Goal: Feedback & Contribution: Submit feedback/report problem

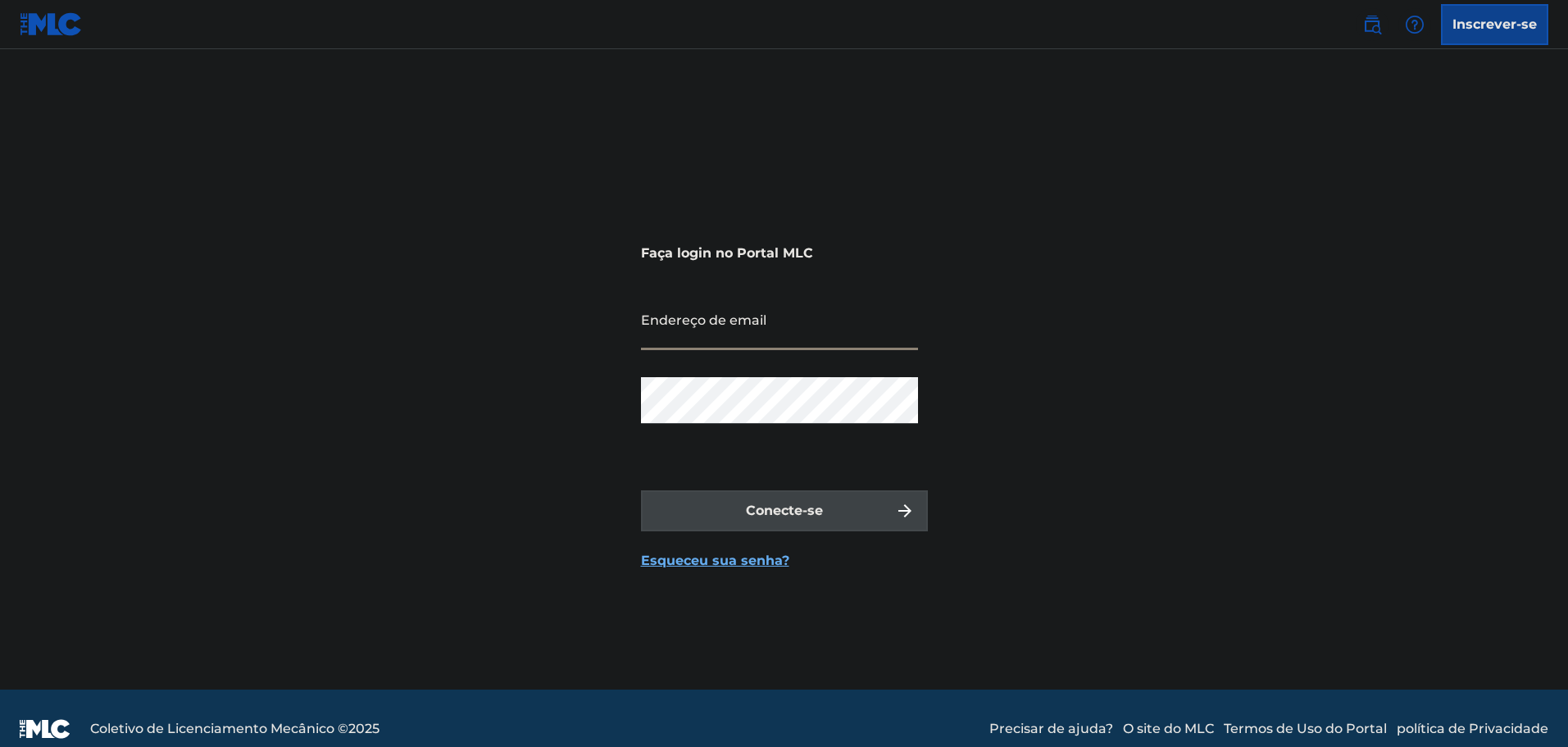
type input "[DOMAIN_NAME][EMAIL_ADDRESS][DOMAIN_NAME]"
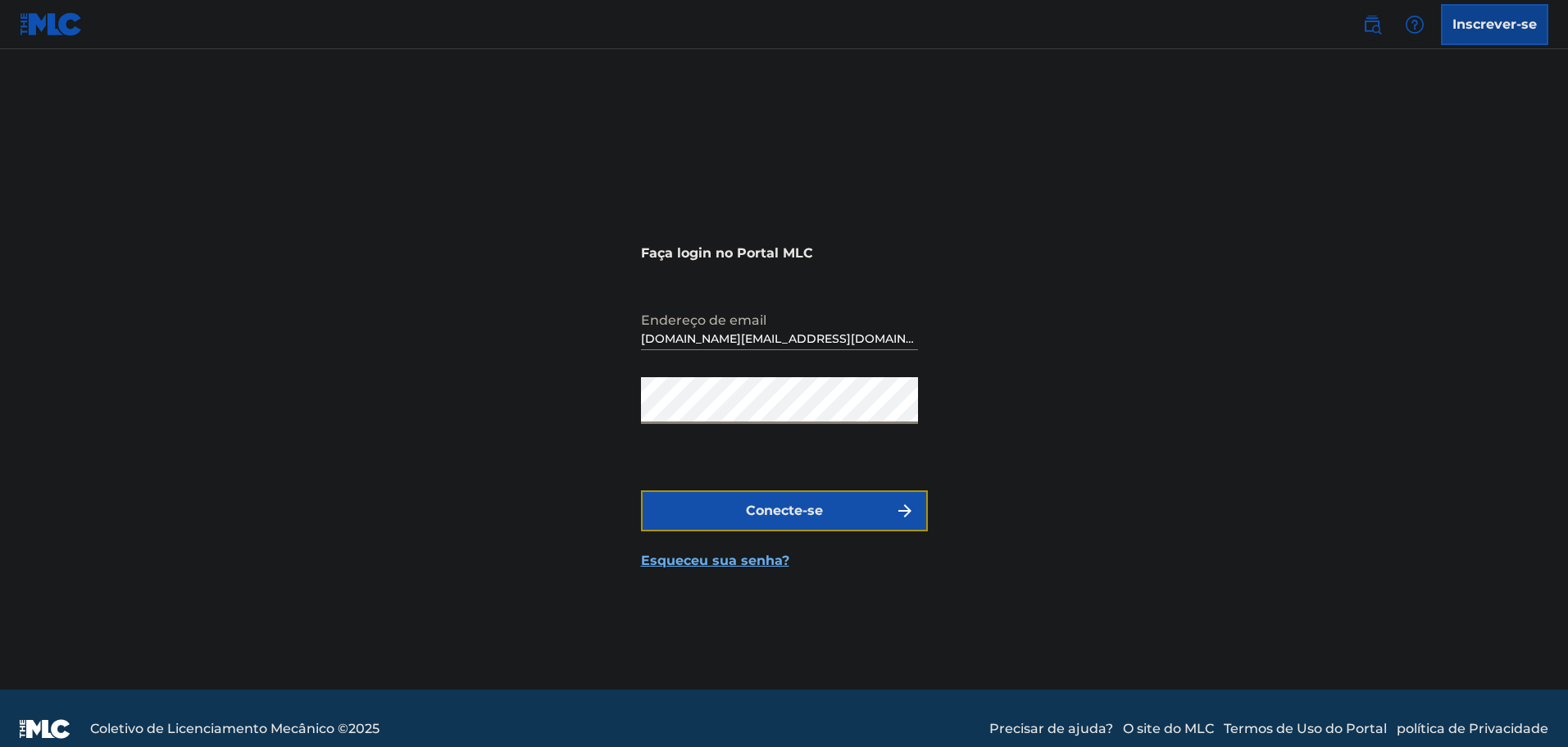
click at [754, 504] on font "Conecte-se" at bounding box center [784, 510] width 77 height 16
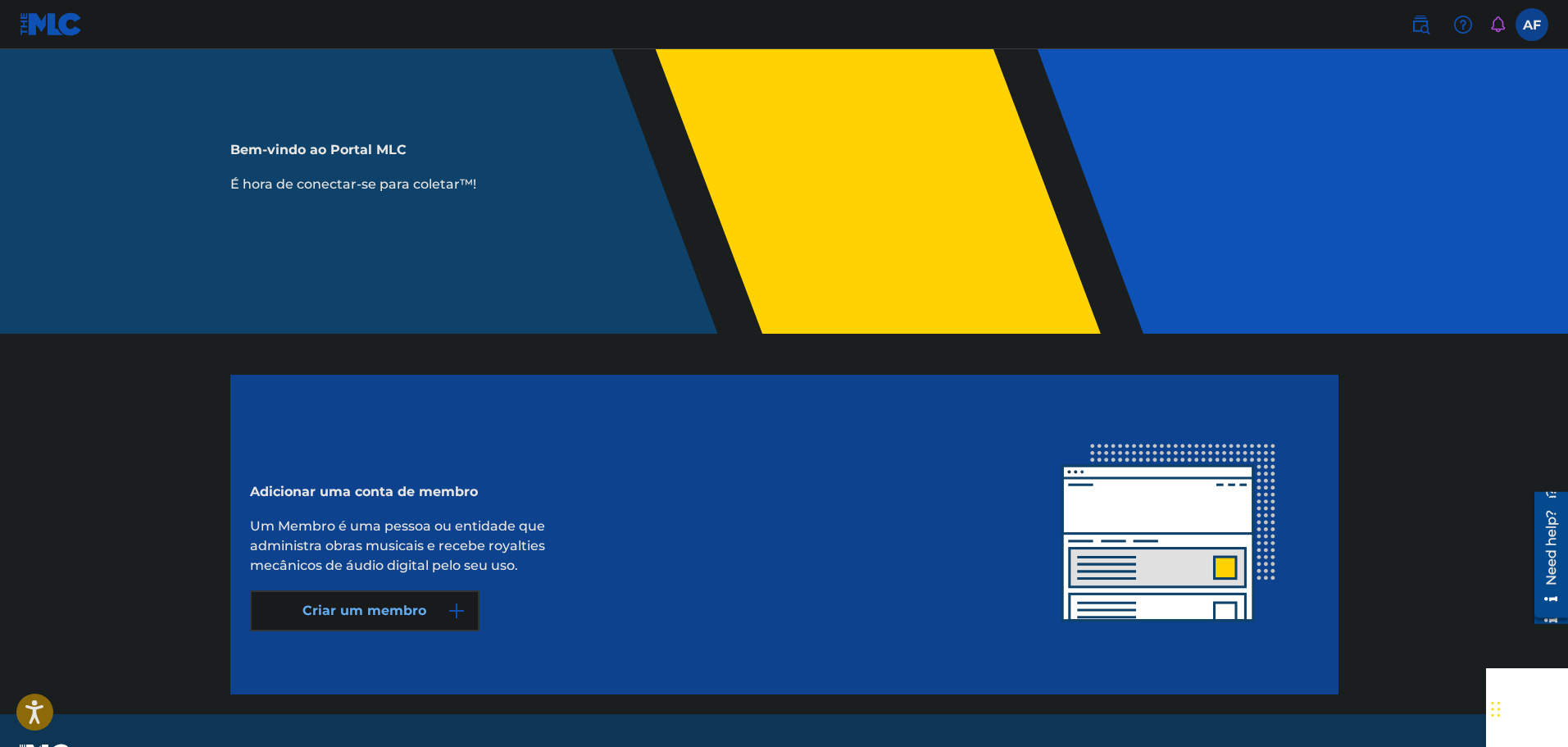
scroll to position [99, 0]
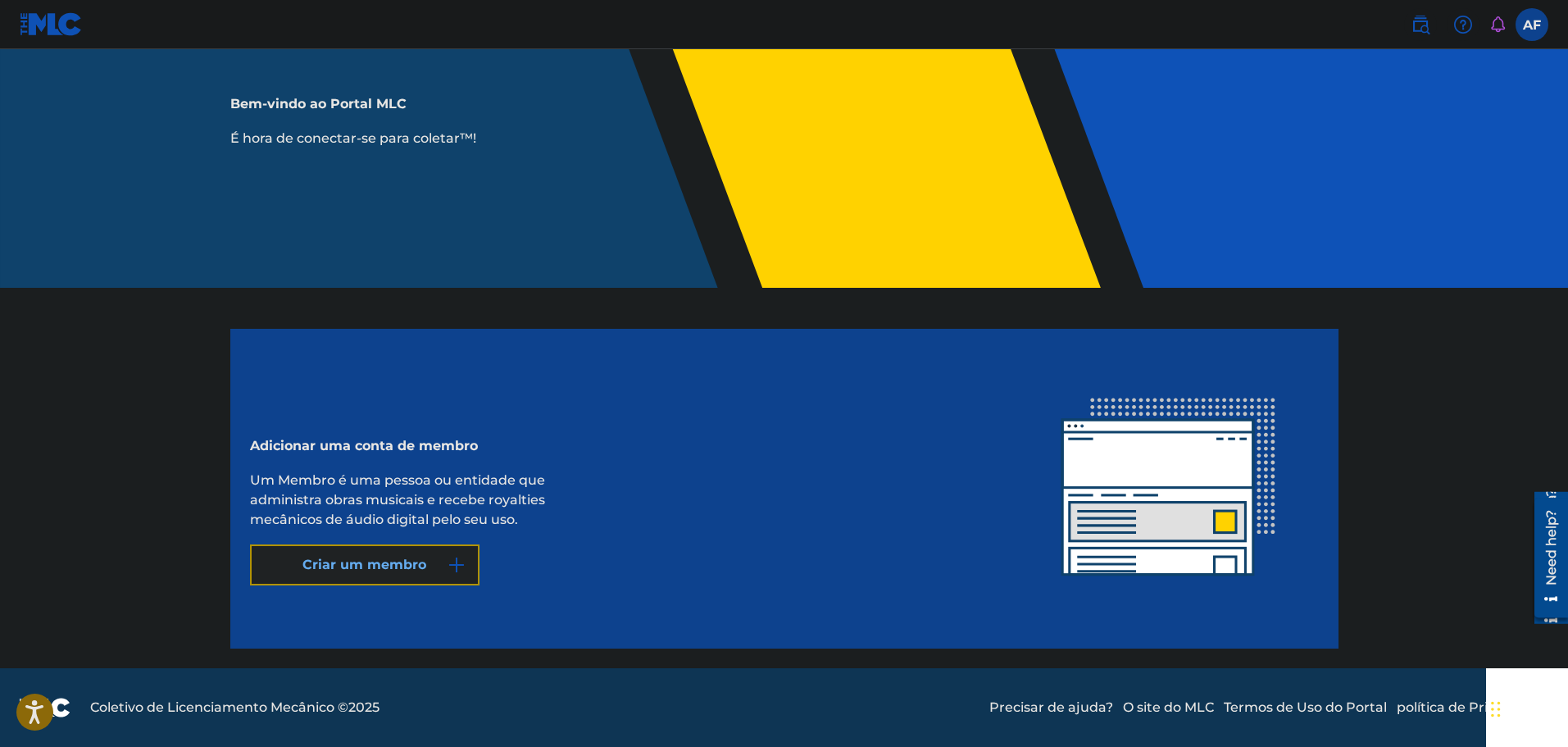
click at [345, 554] on button "Criar um membro" at bounding box center [364, 565] width 230 height 41
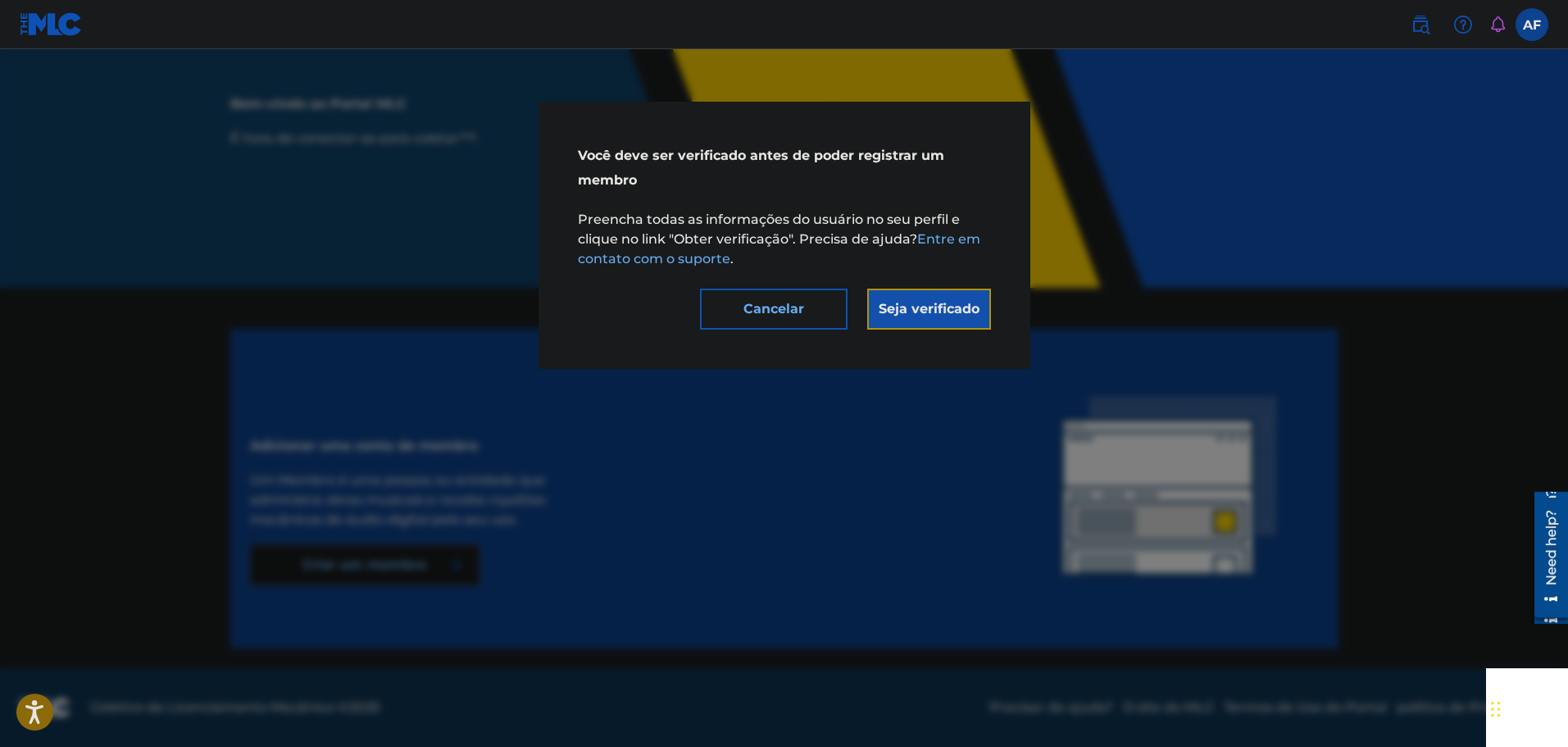
click at [961, 327] on link "Seja verificado" at bounding box center [929, 309] width 124 height 41
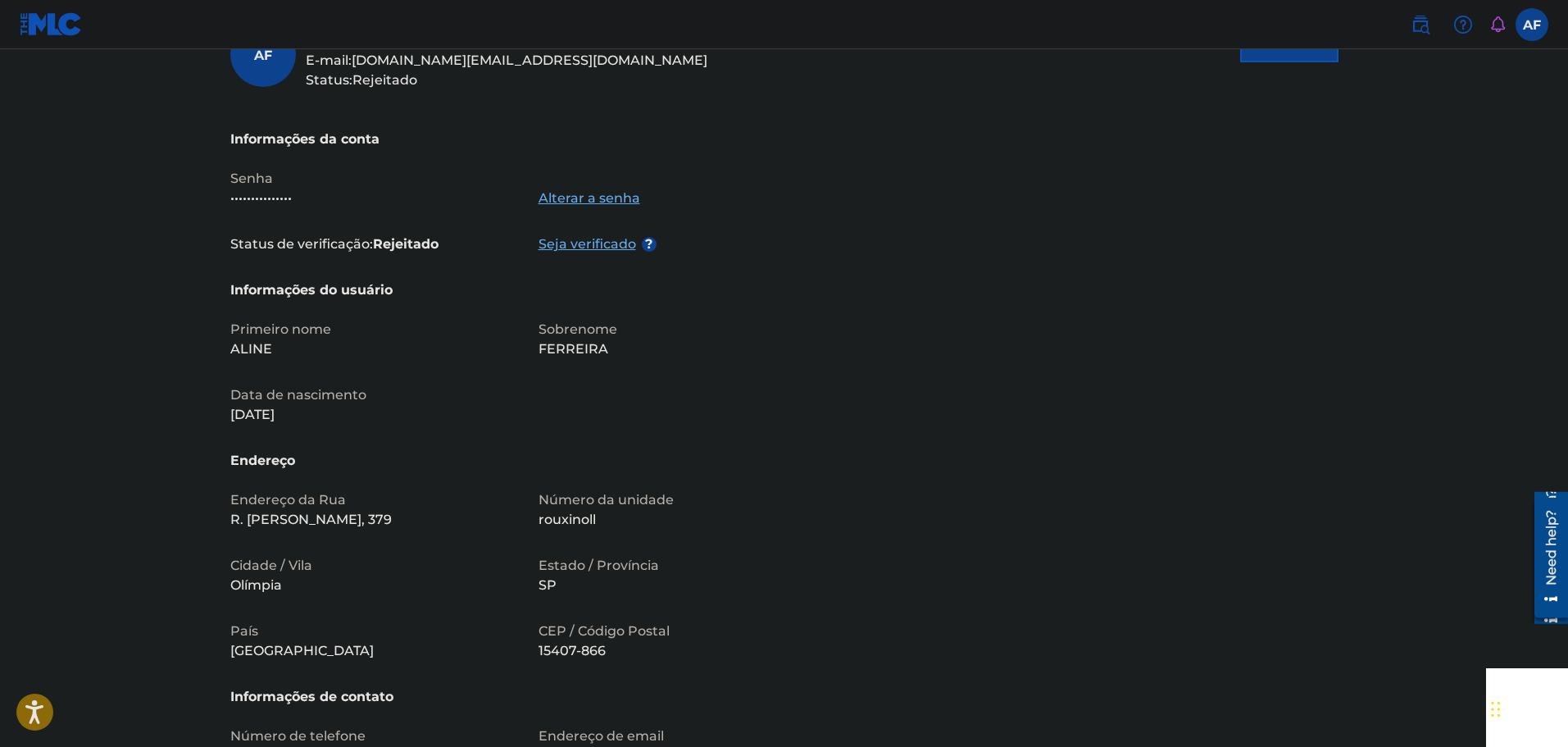
scroll to position [240, 0]
click at [579, 252] on p "Seja verificado" at bounding box center [590, 245] width 103 height 20
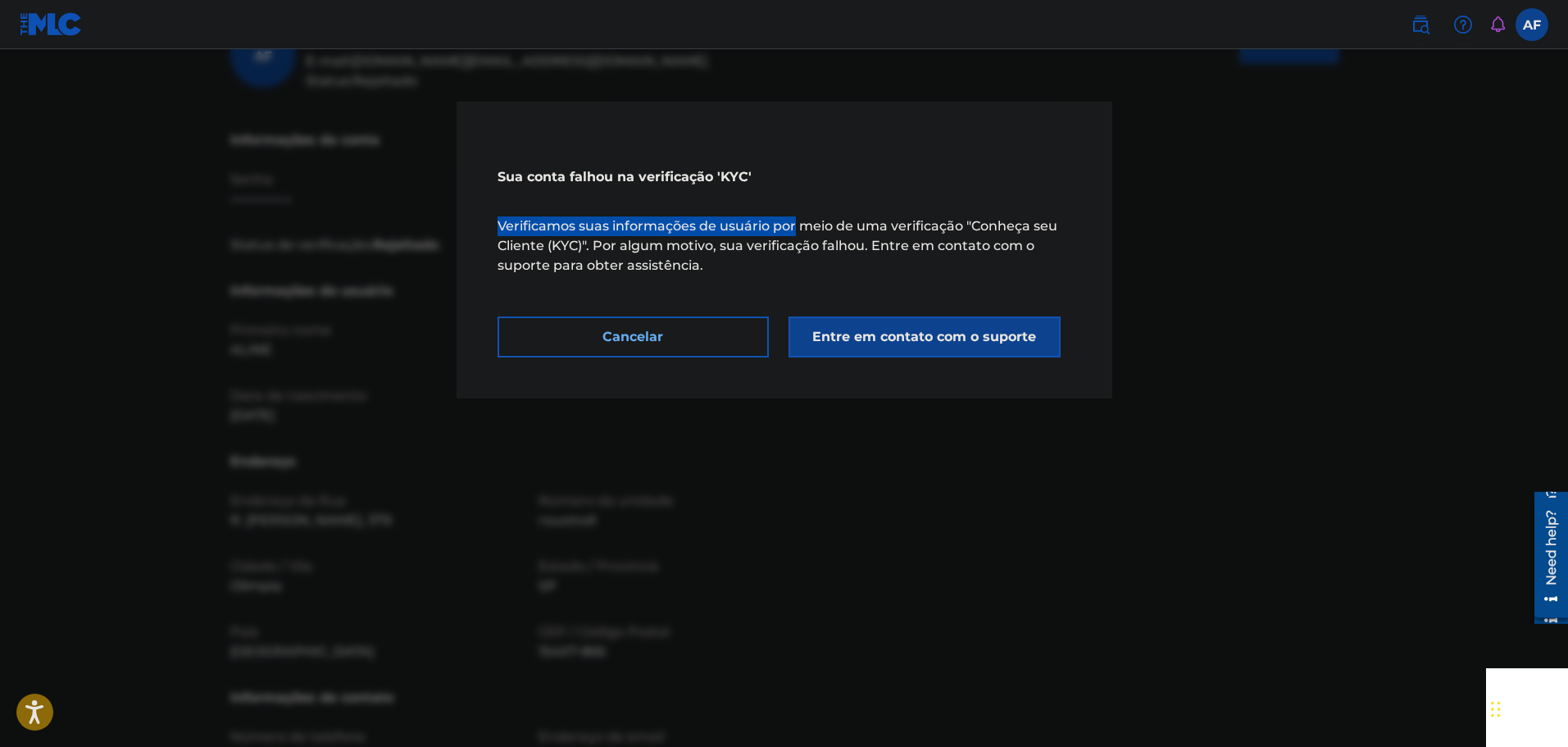
drag, startPoint x: 506, startPoint y: 225, endPoint x: 792, endPoint y: 230, distance: 286.0
click at [792, 230] on font "Verificamos suas informações de usuário por meio de uma verificação "Conheça se…" at bounding box center [778, 246] width 560 height 55
click at [720, 243] on font "Verificamos suas informações de usuário por meio de uma verificação "Conheça se…" at bounding box center [778, 246] width 560 height 55
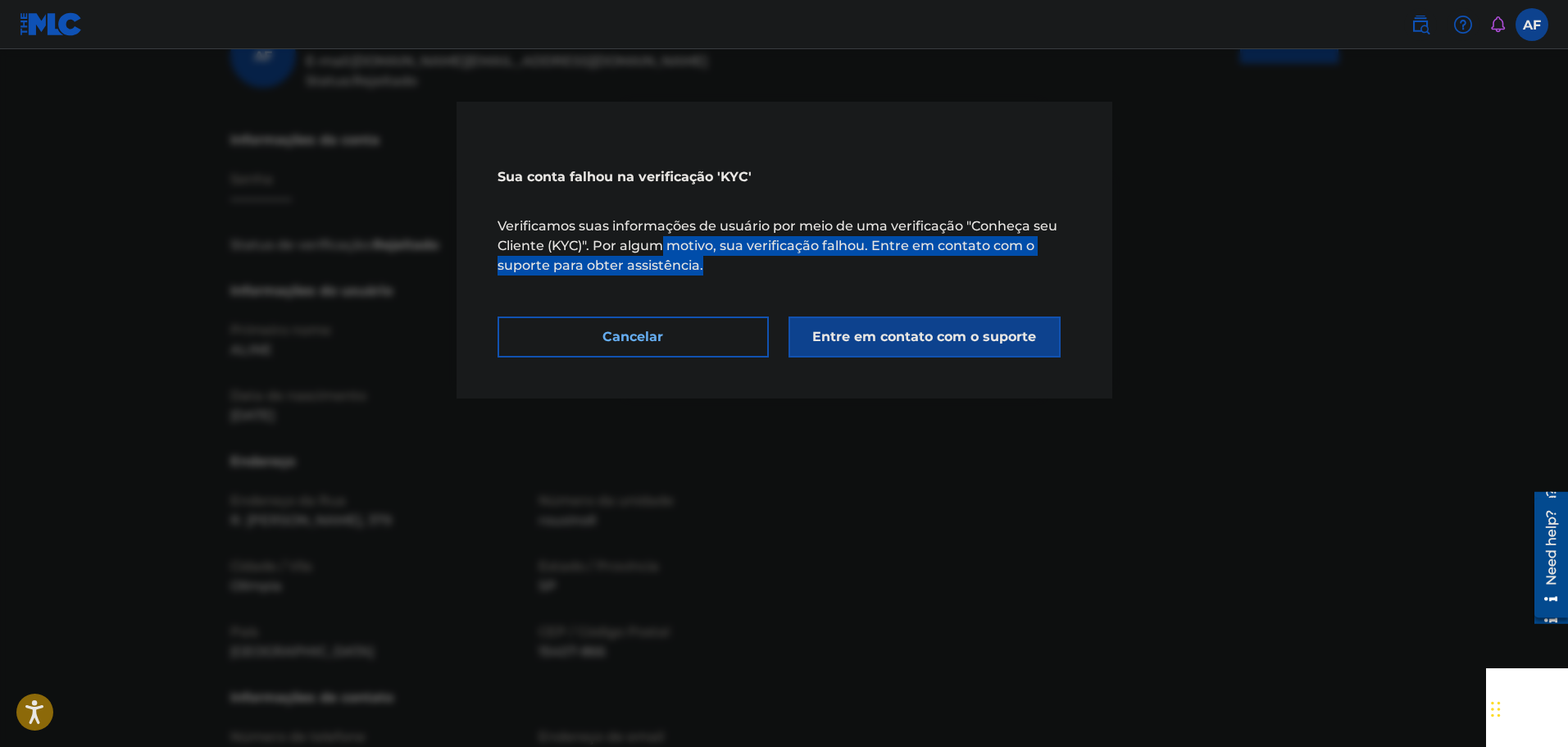
drag, startPoint x: 662, startPoint y: 251, endPoint x: 1038, endPoint y: 263, distance: 376.2
click at [1038, 263] on p "Verificamos suas informações de usuário por meio de uma verificação "Conheça se…" at bounding box center [779, 254] width 563 height 125
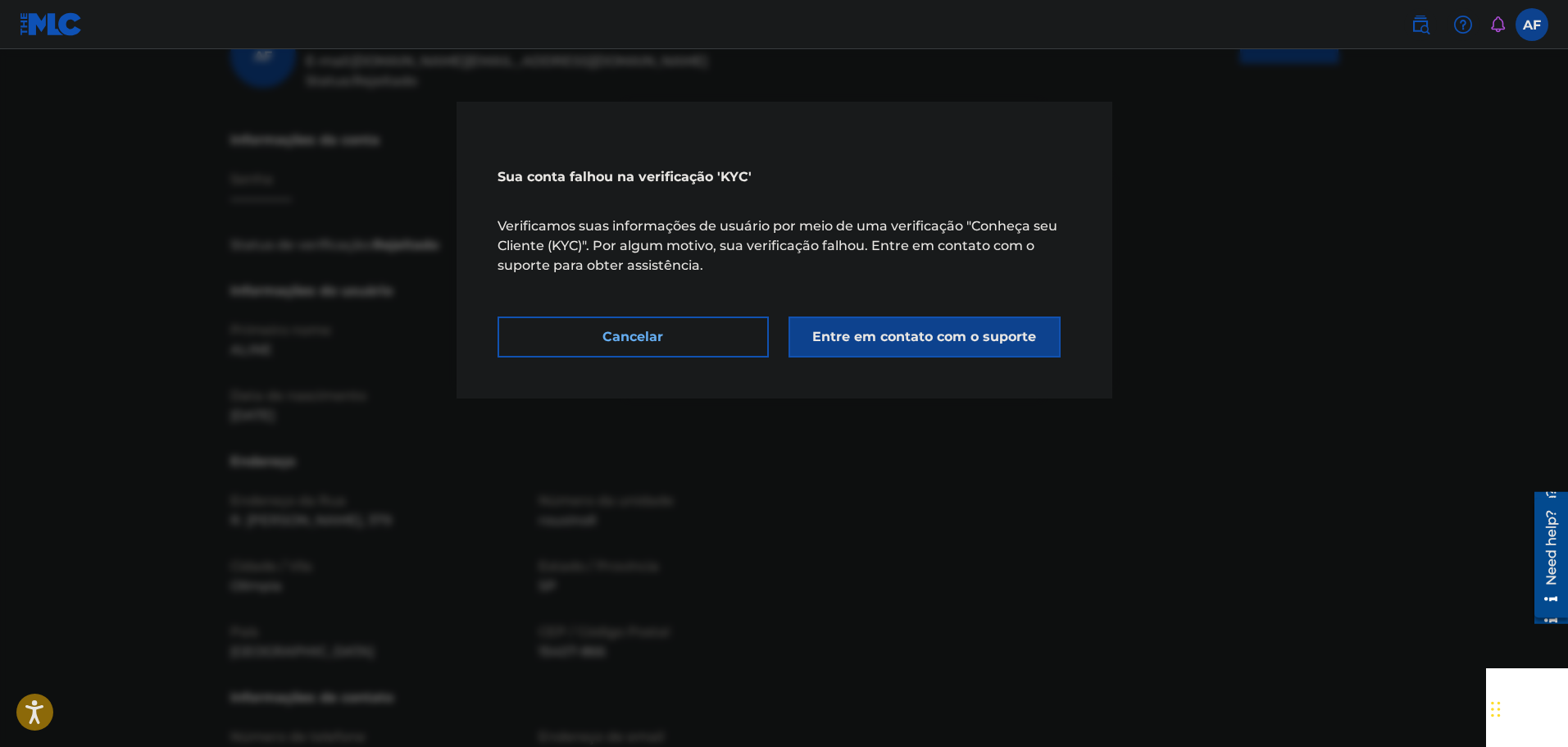
click at [1281, 251] on div at bounding box center [784, 422] width 1568 height 747
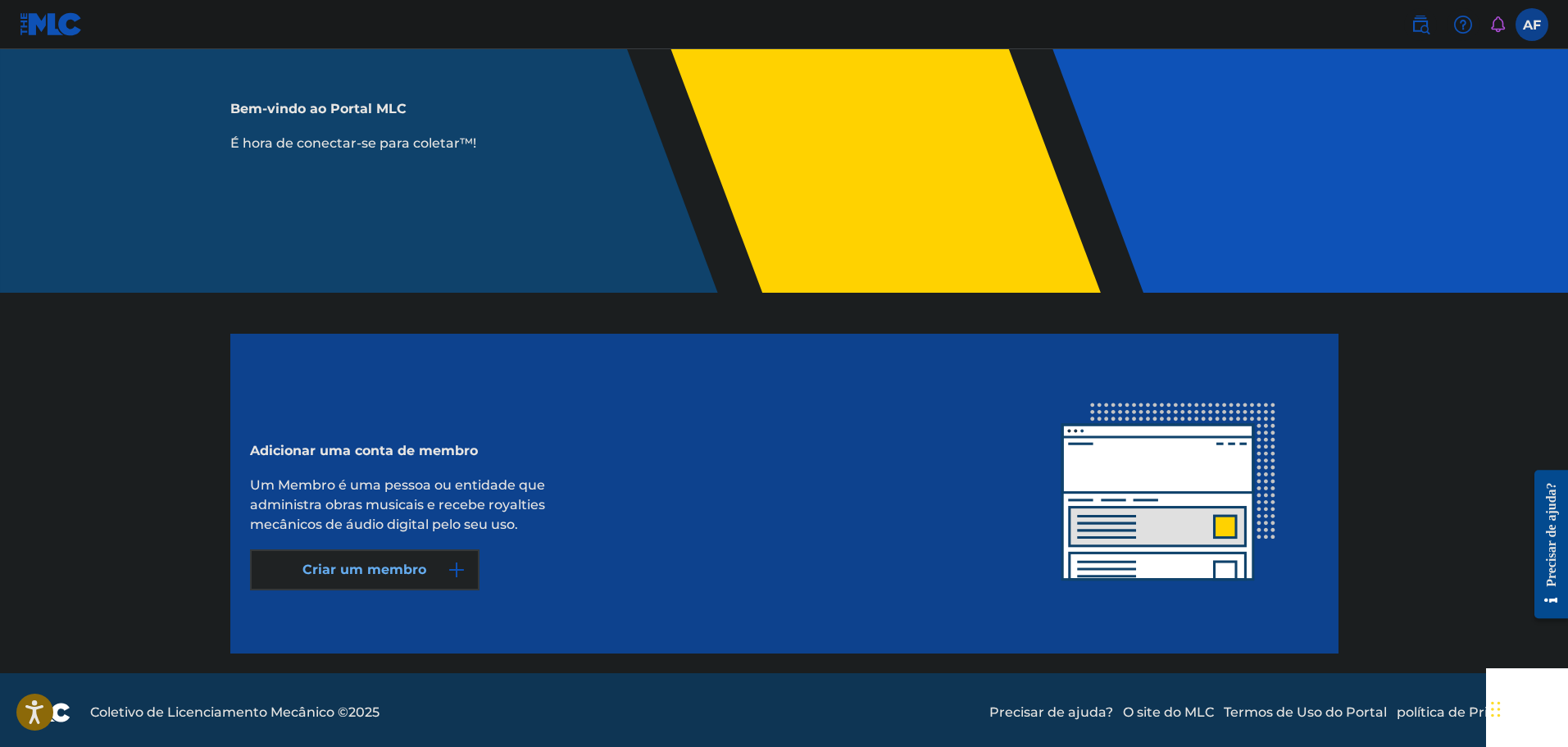
scroll to position [99, 0]
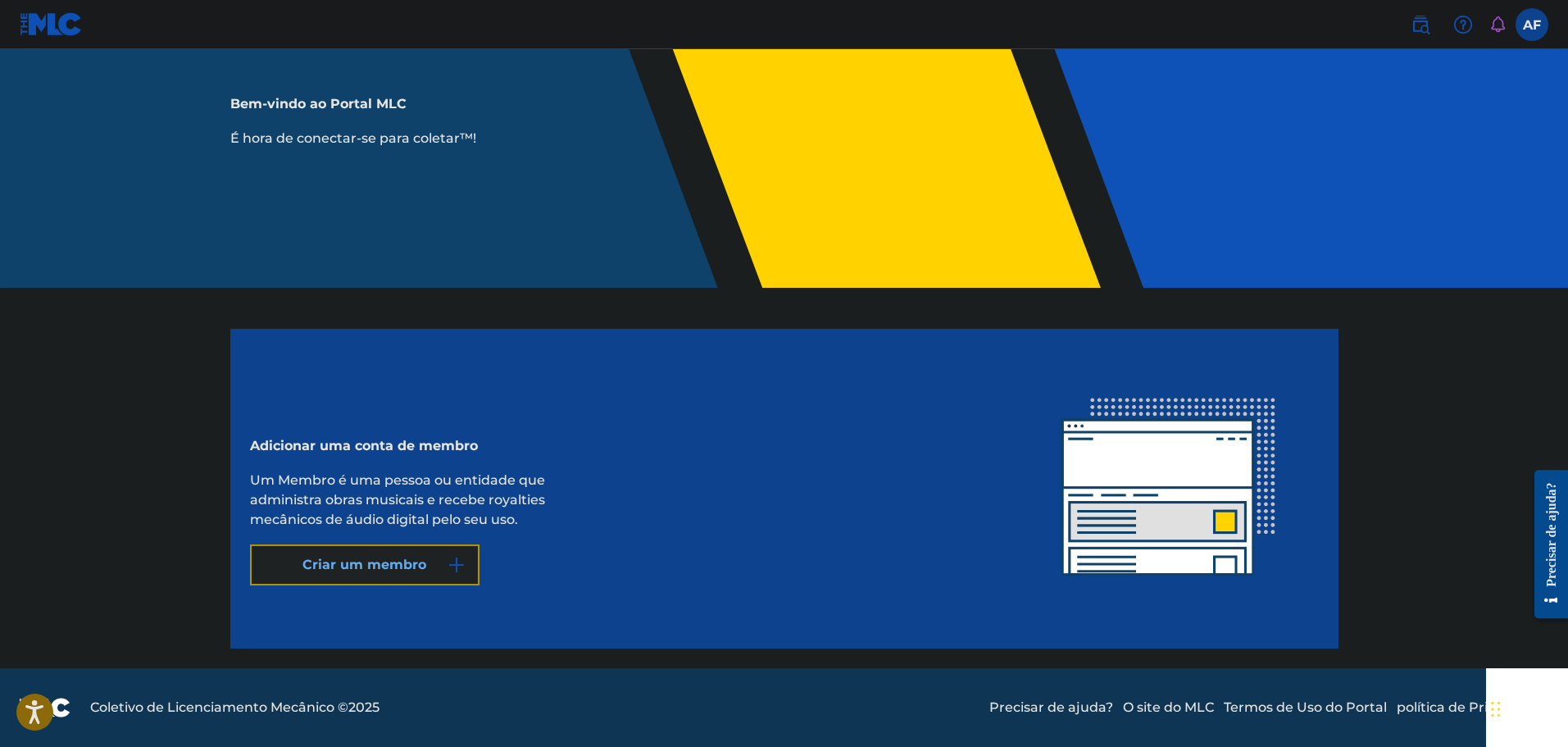
click at [418, 563] on font "Criar um membro" at bounding box center [364, 564] width 124 height 16
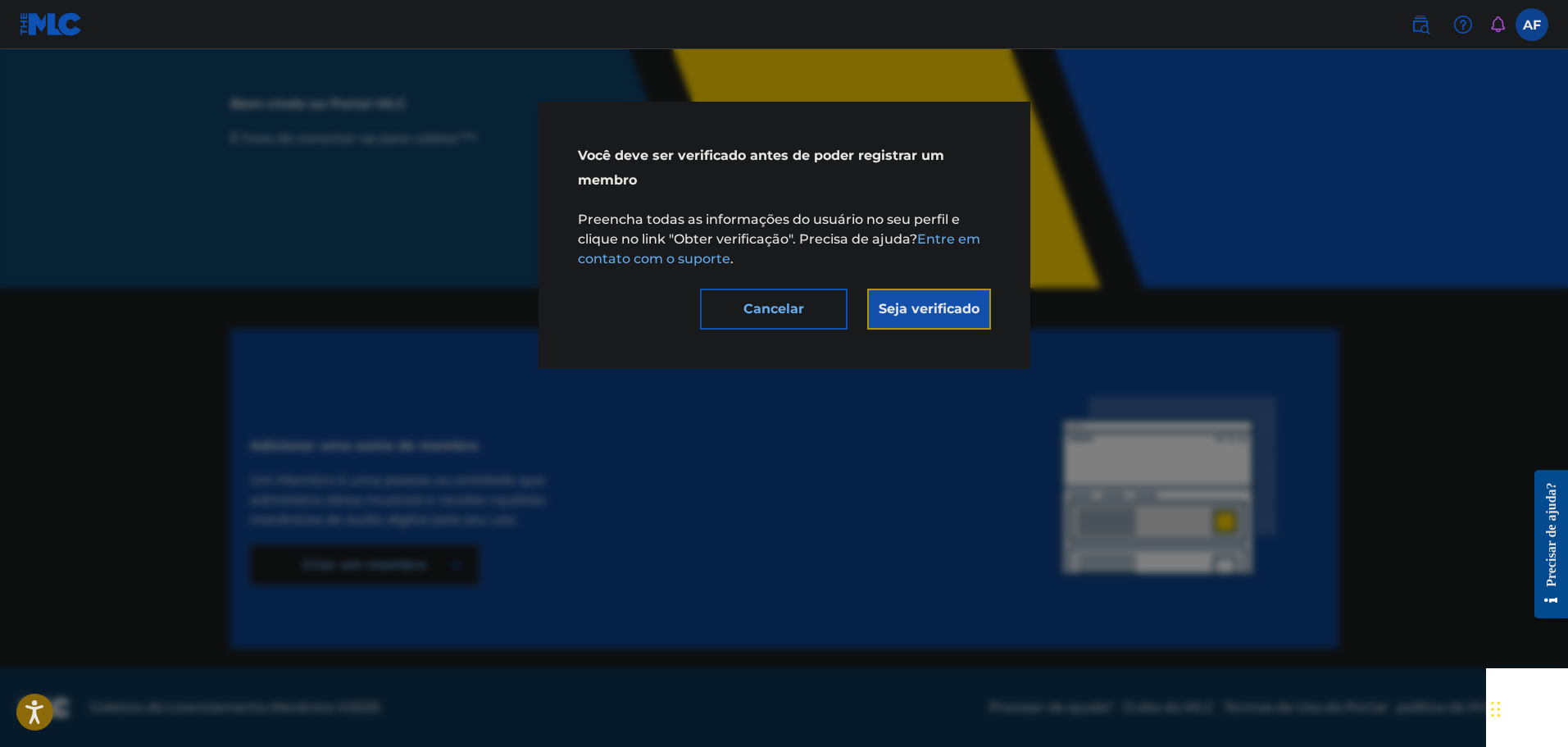
click at [917, 300] on font "Seja verificado" at bounding box center [928, 308] width 101 height 20
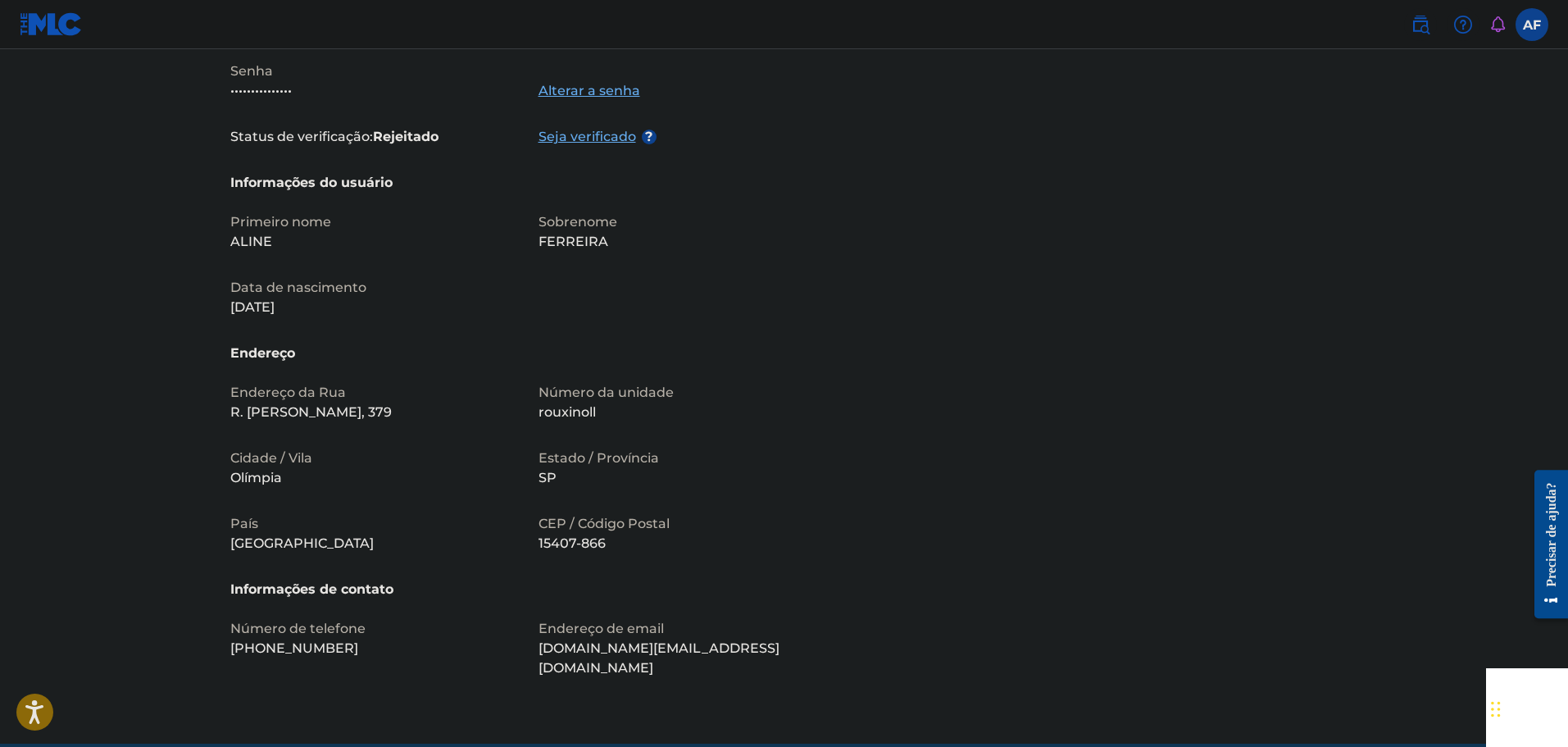
scroll to position [322, 0]
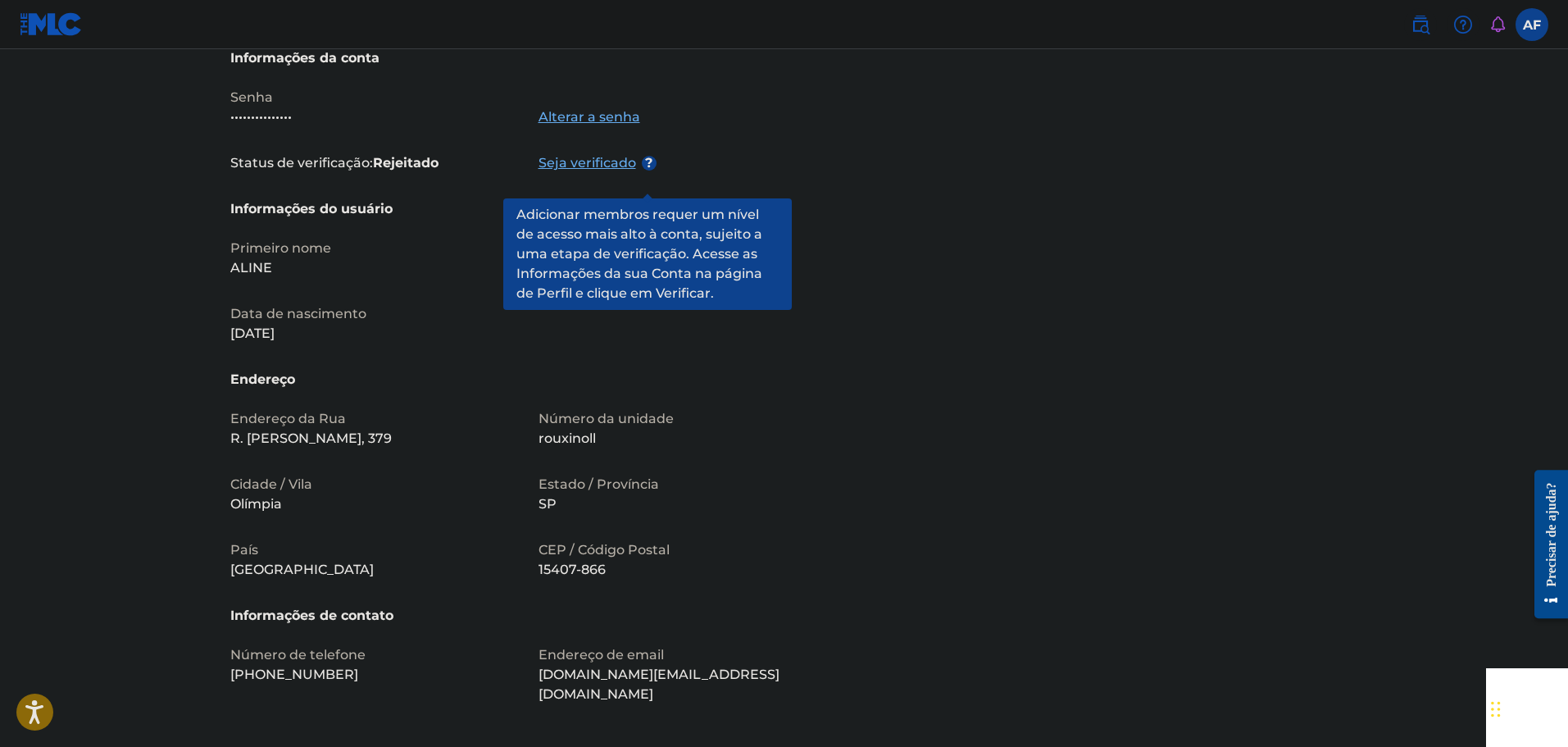
click at [652, 162] on span "?" at bounding box center [648, 163] width 15 height 15
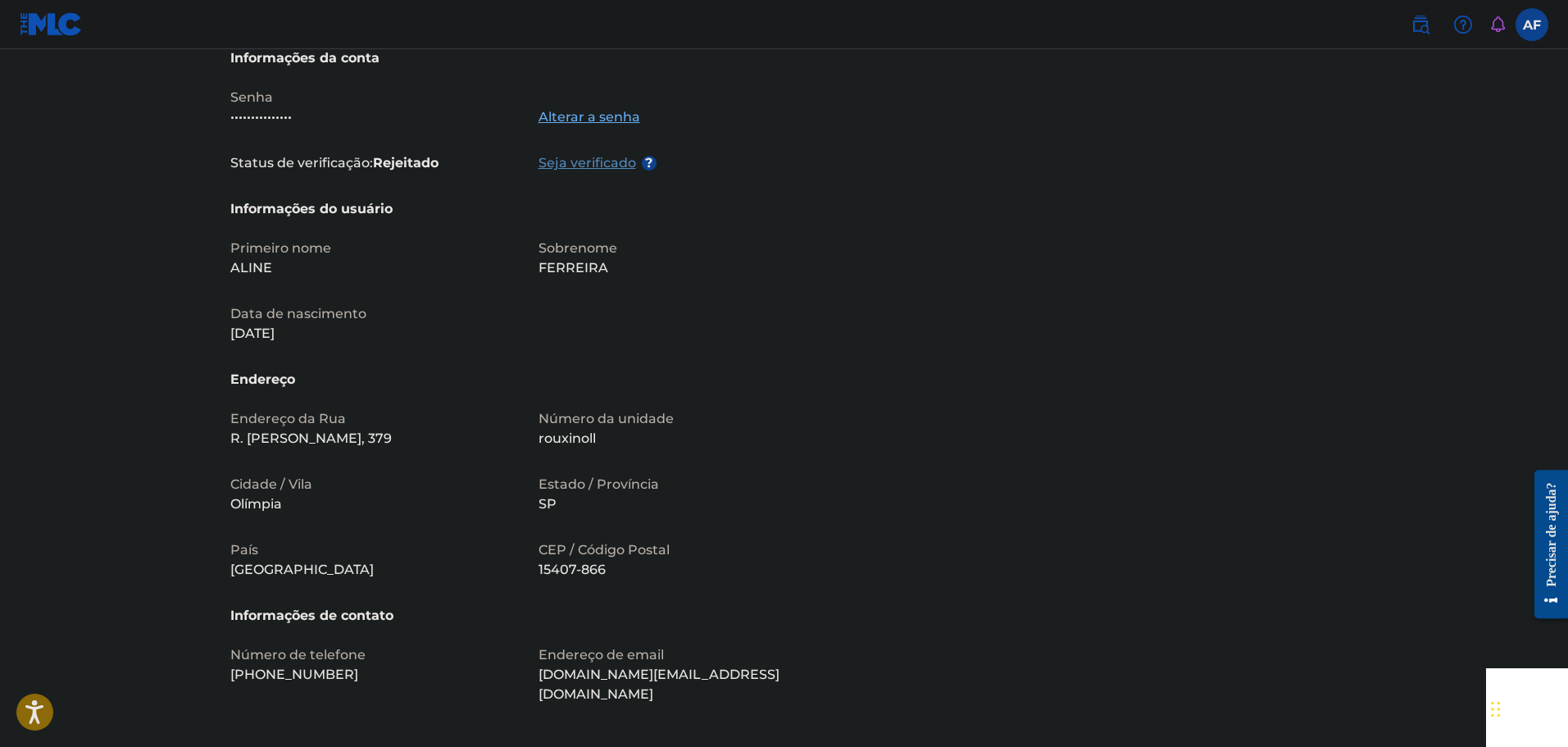
click at [596, 156] on font "Seja verificado" at bounding box center [586, 163] width 97 height 16
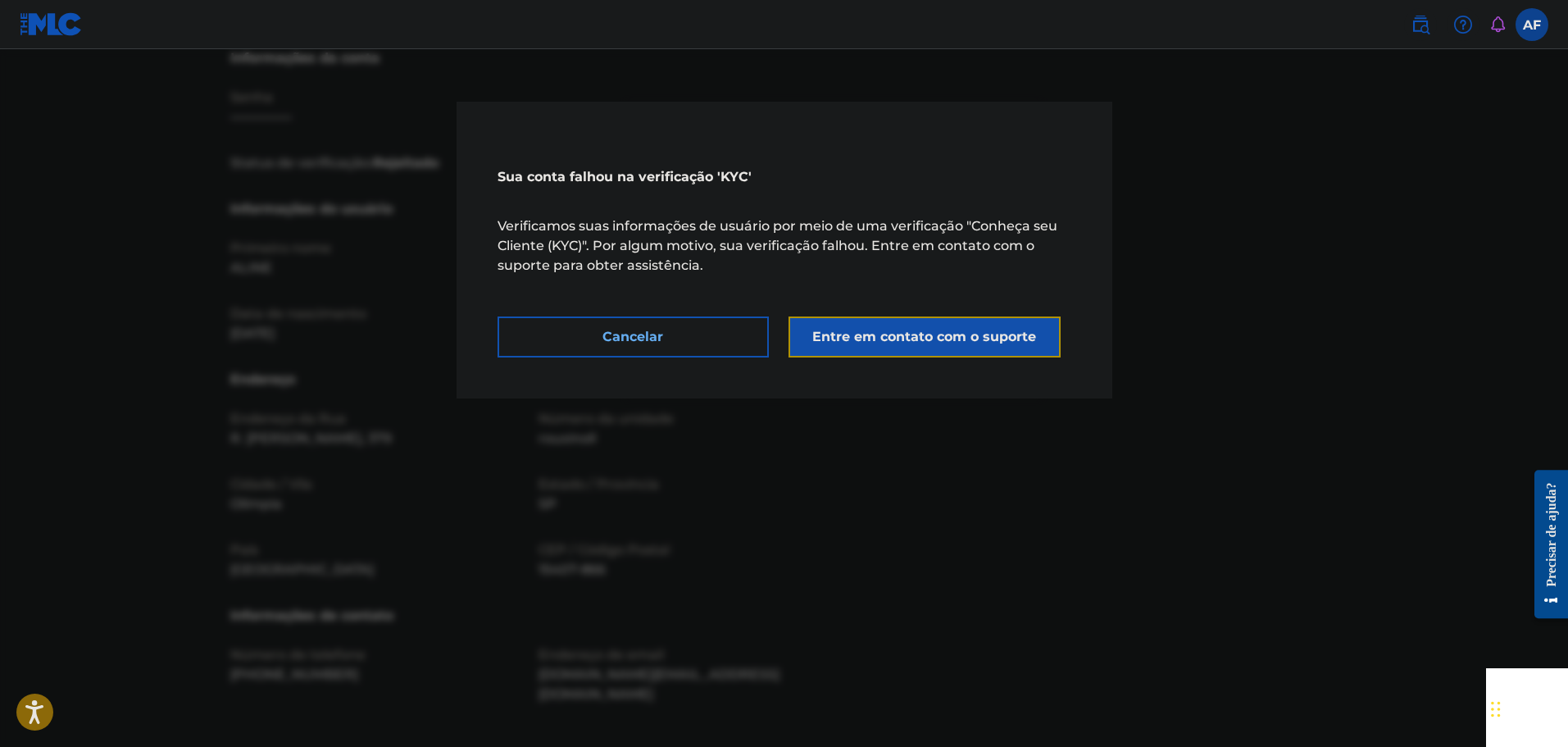
click at [924, 329] on font "Entre em contato com o suporte" at bounding box center [924, 337] width 224 height 16
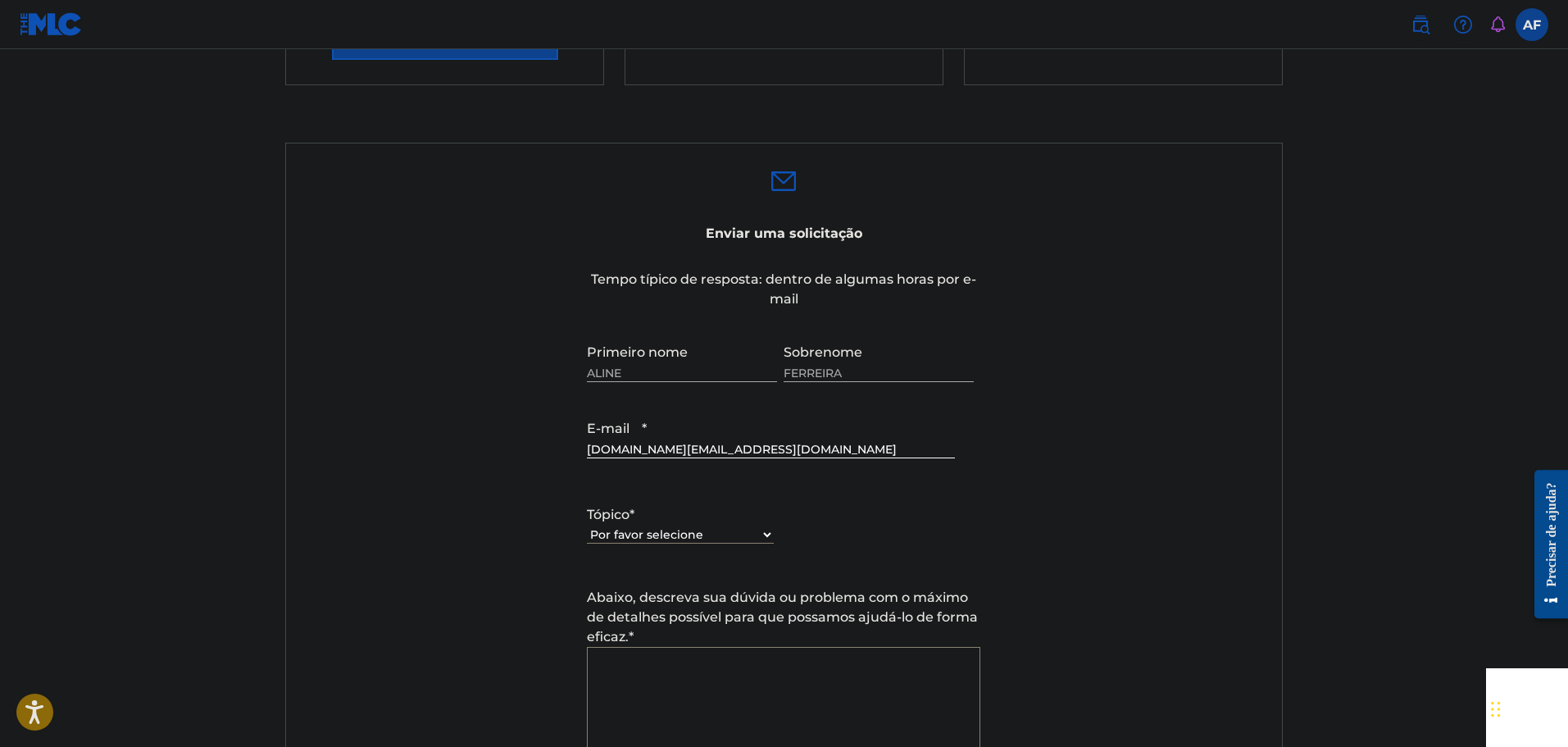
scroll to position [492, 0]
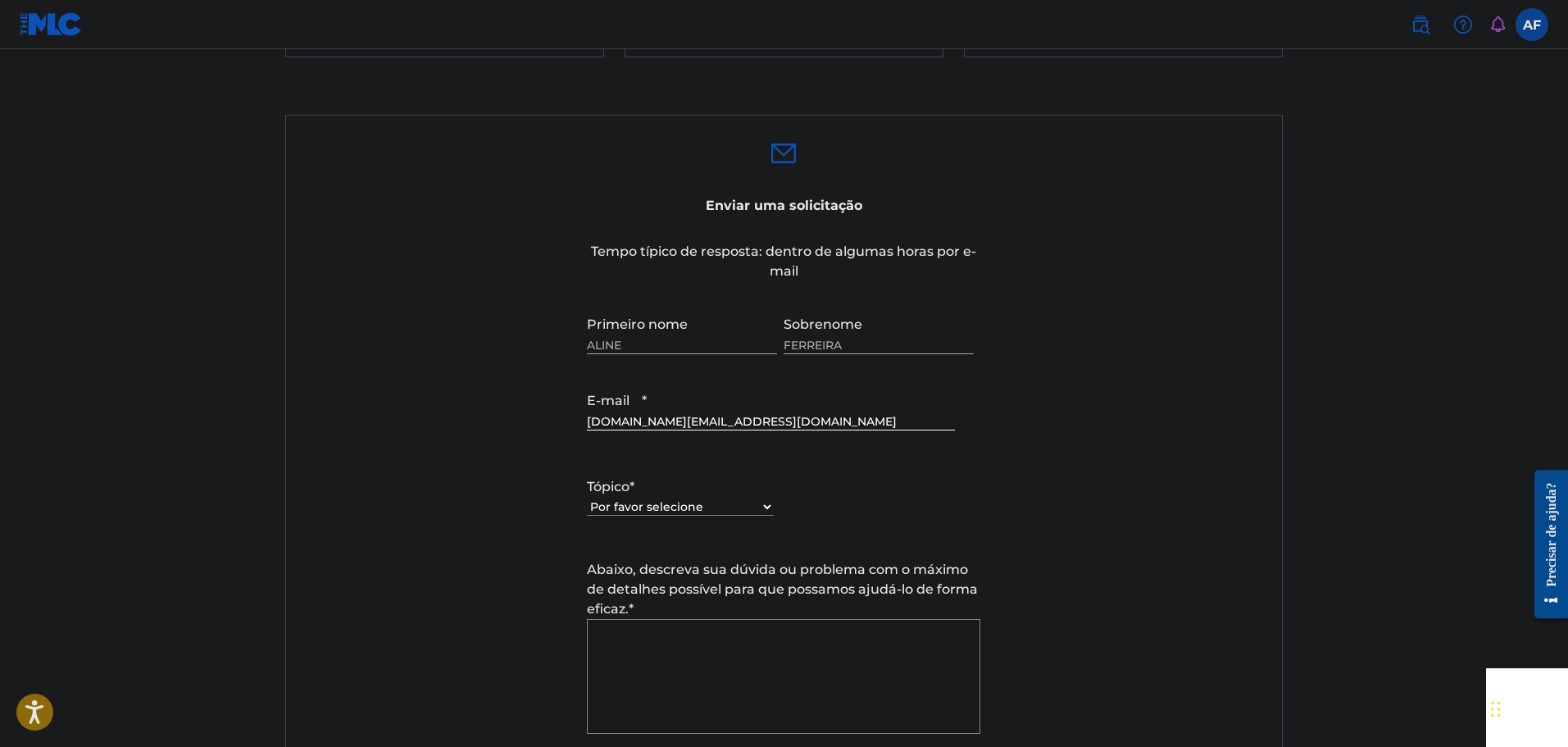
click at [706, 502] on select "Por favor selecione Preciso de ajuda com minha conta Preciso de ajuda para gere…" at bounding box center [680, 507] width 187 height 17
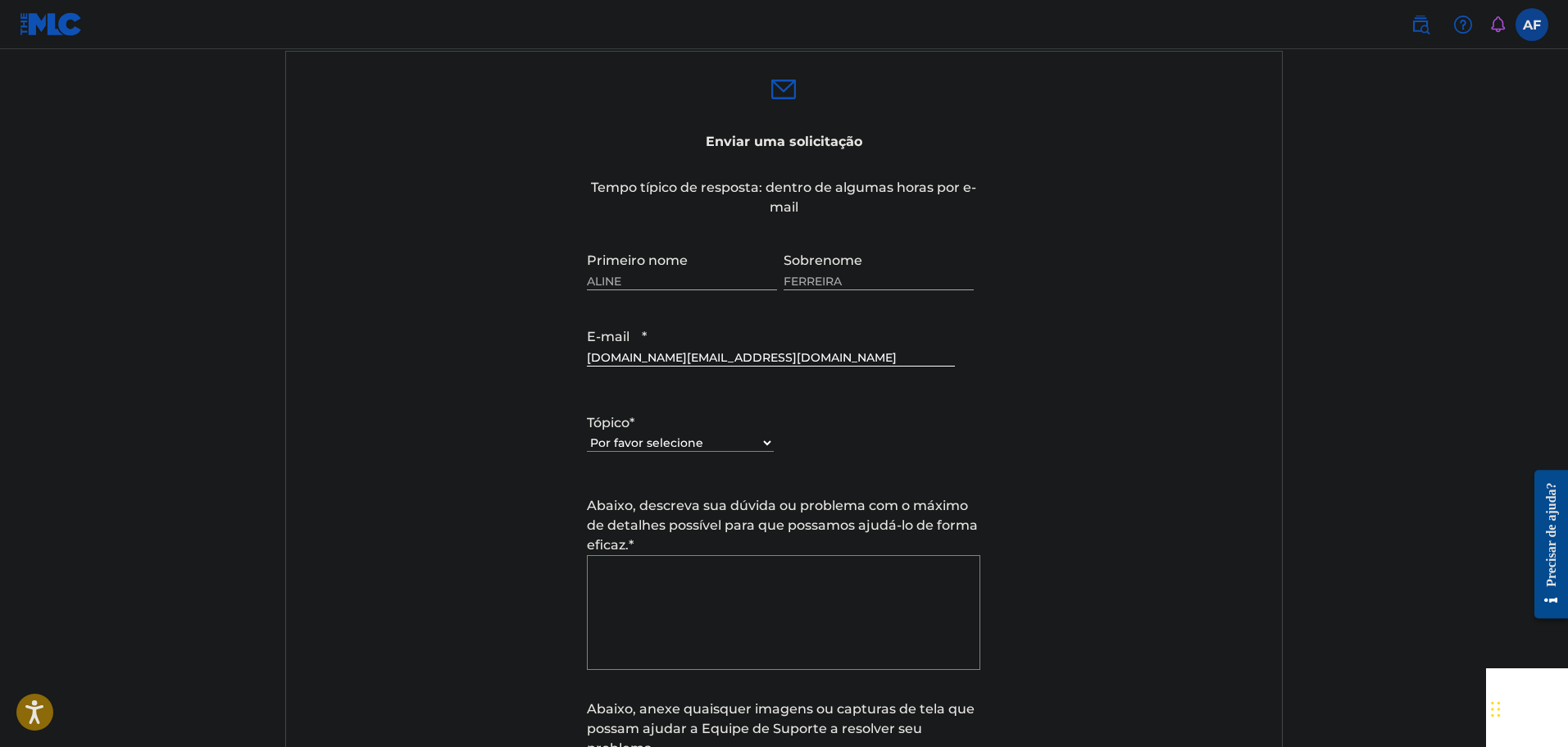
scroll to position [574, 0]
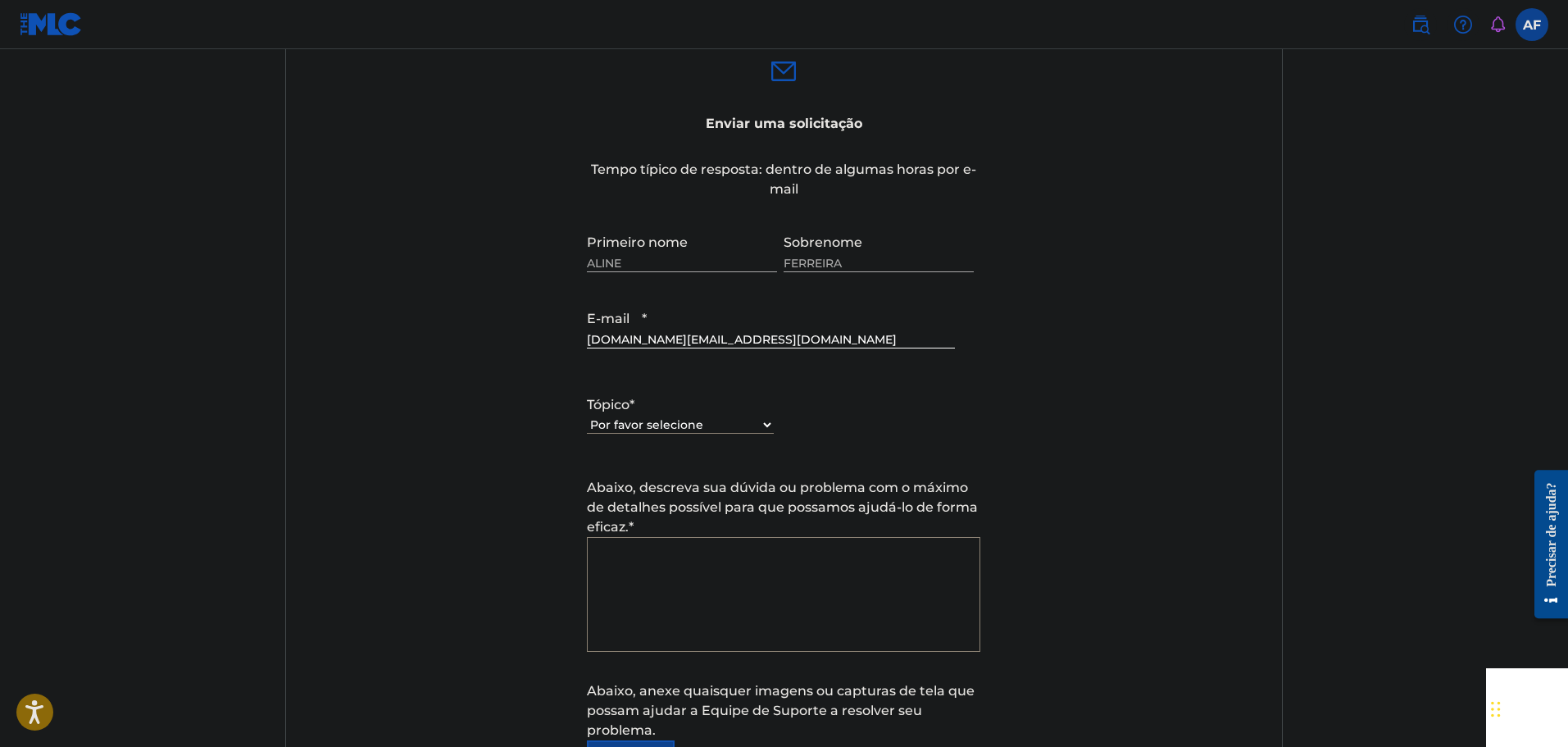
click at [750, 436] on div "Tópico * Por favor selecione Preciso de ajuda com minha conta Preciso de ajuda …" at bounding box center [680, 415] width 187 height 74
click at [748, 385] on label "Tópico *" at bounding box center [680, 388] width 187 height 20
click at [748, 400] on select "Por favor selecione Preciso de ajuda com minha conta Preciso de ajuda para gere…" at bounding box center [680, 408] width 187 height 17
click at [743, 416] on select "Por favor selecione Preciso de ajuda com minha conta Preciso de ajuda para gere…" at bounding box center [680, 408] width 187 height 17
select select "I need help with my account"
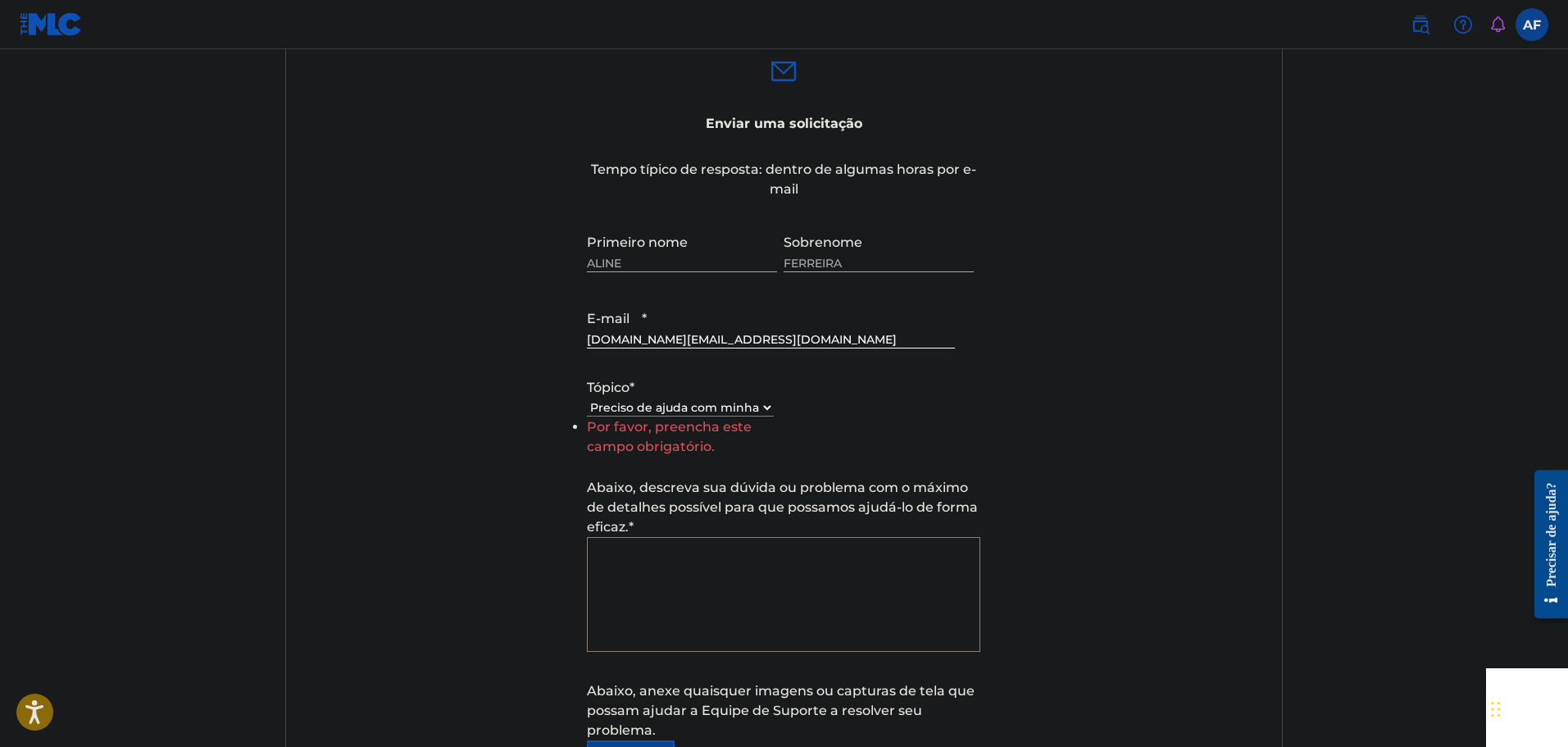
click at [587, 417] on select "Por favor selecione Preciso de ajuda com minha conta Preciso de ajuda para gere…" at bounding box center [680, 408] width 187 height 17
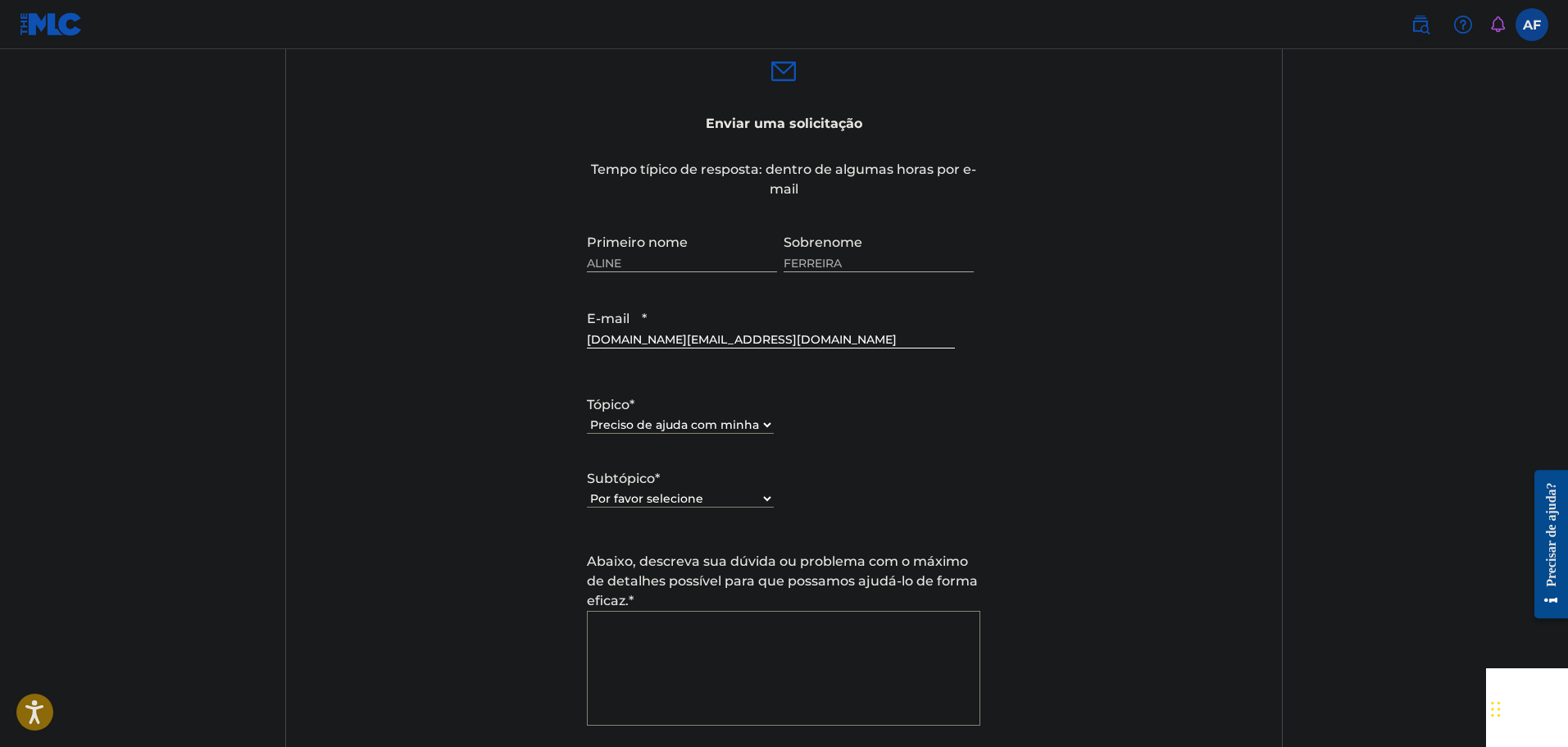
click at [698, 477] on label "Subtópico *" at bounding box center [680, 478] width 187 height 20
click at [698, 490] on select "Por favor selecione Preciso de ajuda com minha conta de usuário Não consigo faz…" at bounding box center [680, 499] width 187 height 17
click at [703, 493] on select "Por favor selecione Preciso de ajuda com minha conta de usuário Não consigo faz…" at bounding box center [680, 499] width 187 height 17
select select "I was not verified as a user"
click at [587, 490] on select "Por favor selecione Preciso de ajuda com minha conta de usuário Não consigo faz…" at bounding box center [680, 499] width 187 height 17
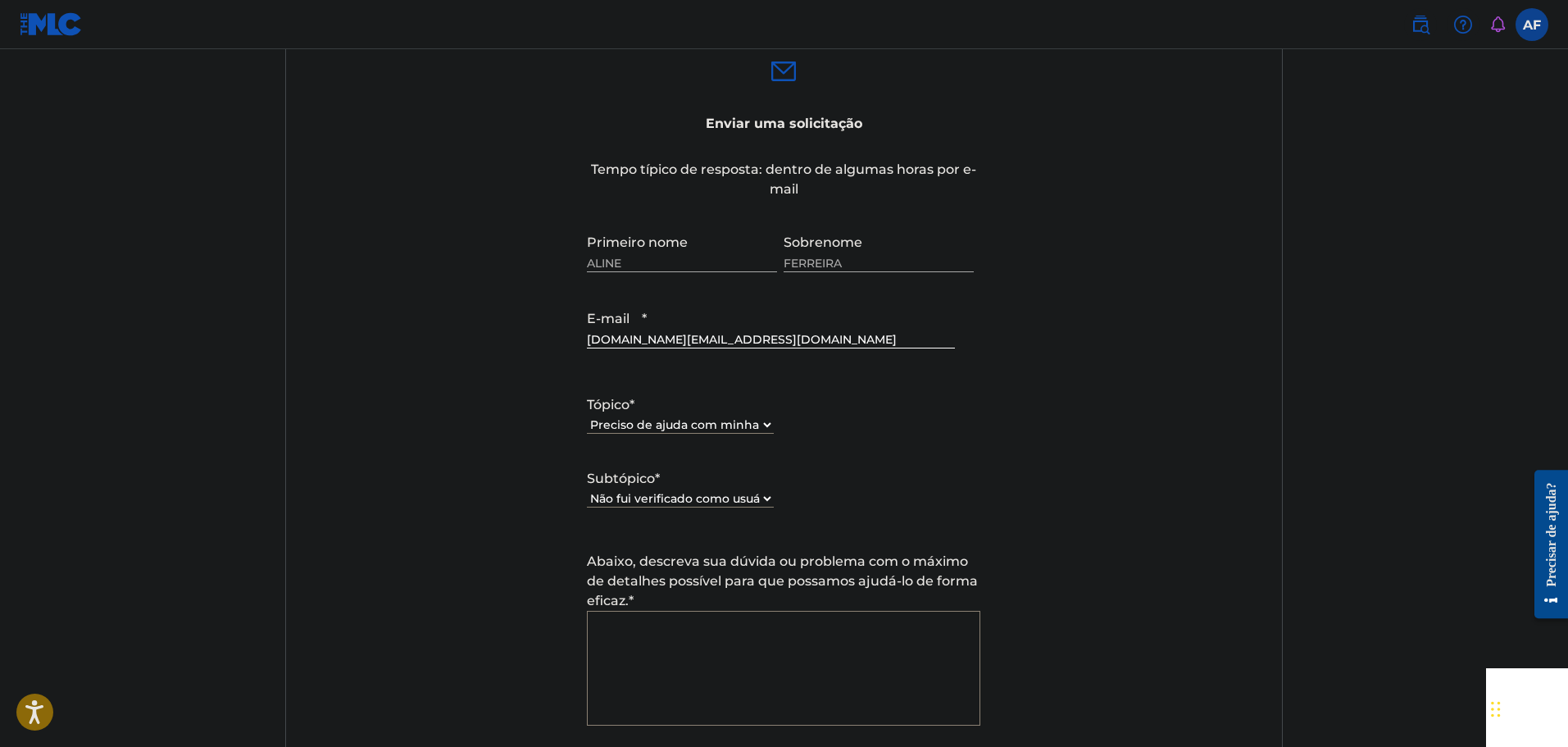
click at [799, 616] on textarea "Abaixo, descreva sua dúvida ou problema com o máximo de detalhes possível para …" at bounding box center [784, 668] width 394 height 115
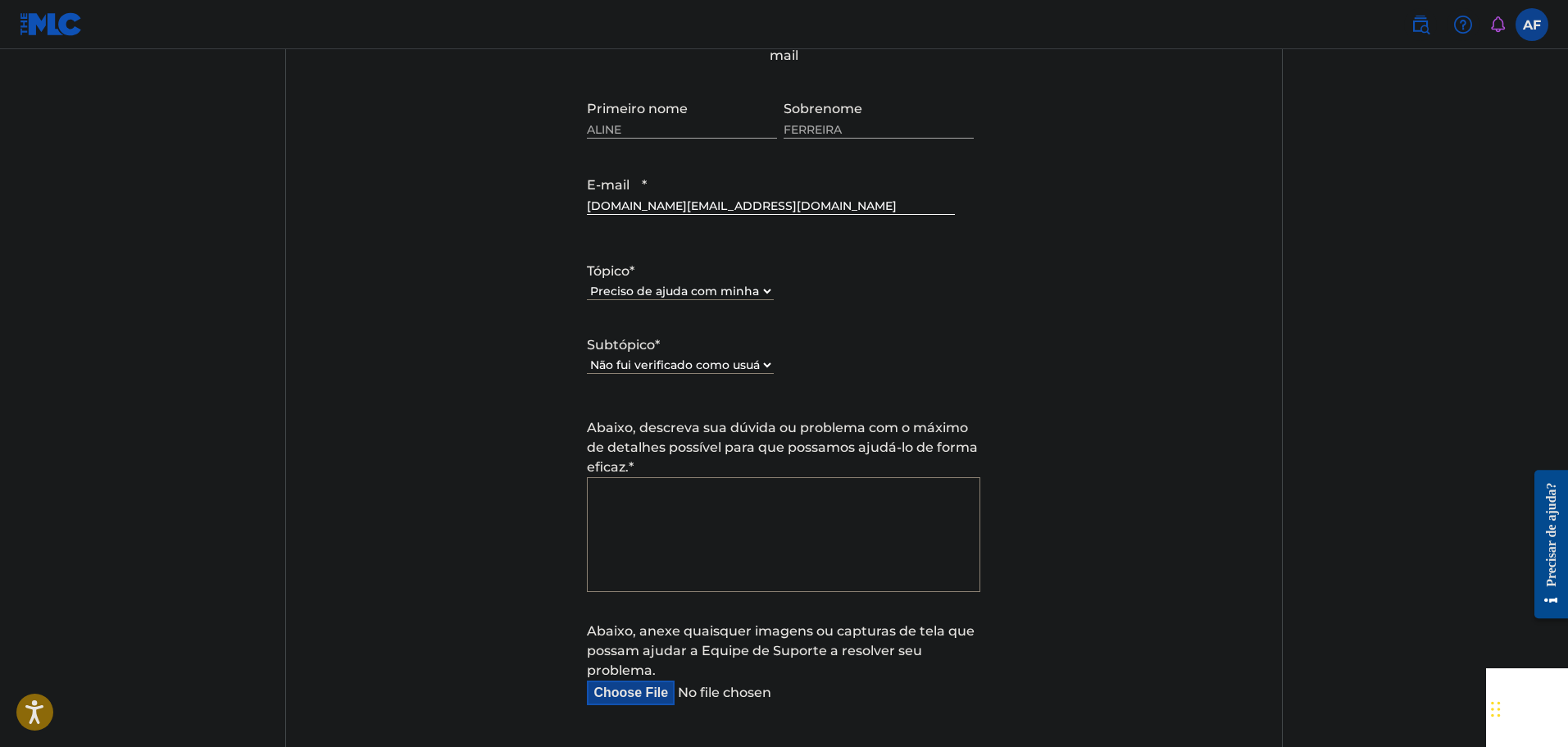
scroll to position [984, 0]
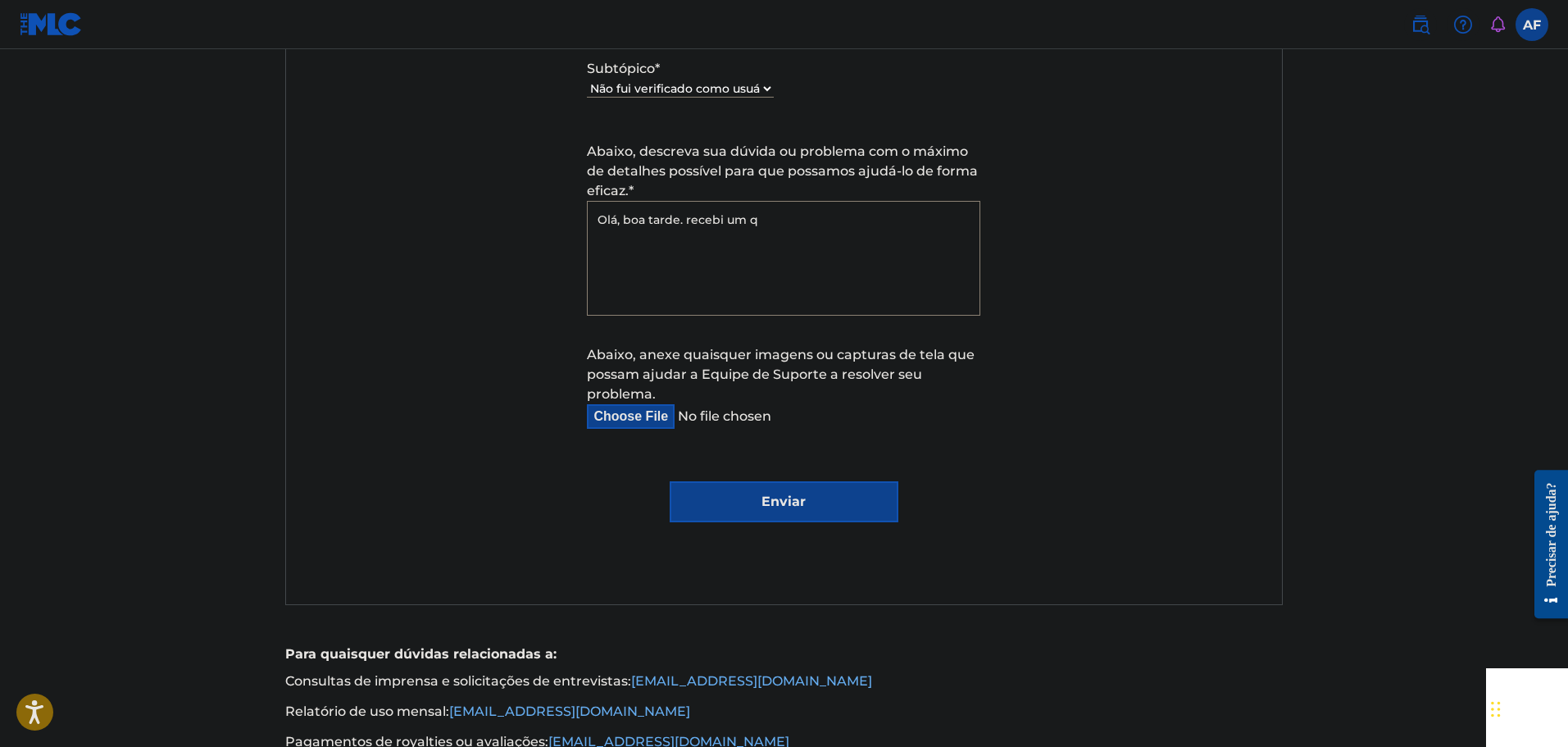
click at [873, 290] on textarea "Olá, boa tarde. recebi um q" at bounding box center [784, 258] width 394 height 115
click at [888, 237] on textarea "Olá, boa tarde. recebi um q" at bounding box center [784, 258] width 394 height 115
type textarea "Olá, boa tarde. recebi um email dizendo que minha conta teria sido verificado c…"
click at [778, 322] on form "Enviar uma solicitação Tempo típico de resposta: dentro de algumas horas por e-…" at bounding box center [784, 111] width 996 height 824
click at [798, 285] on textarea "Olá, boa tarde. recebi um email dizendo que minha conta teria sido verificado c…" at bounding box center [784, 258] width 394 height 115
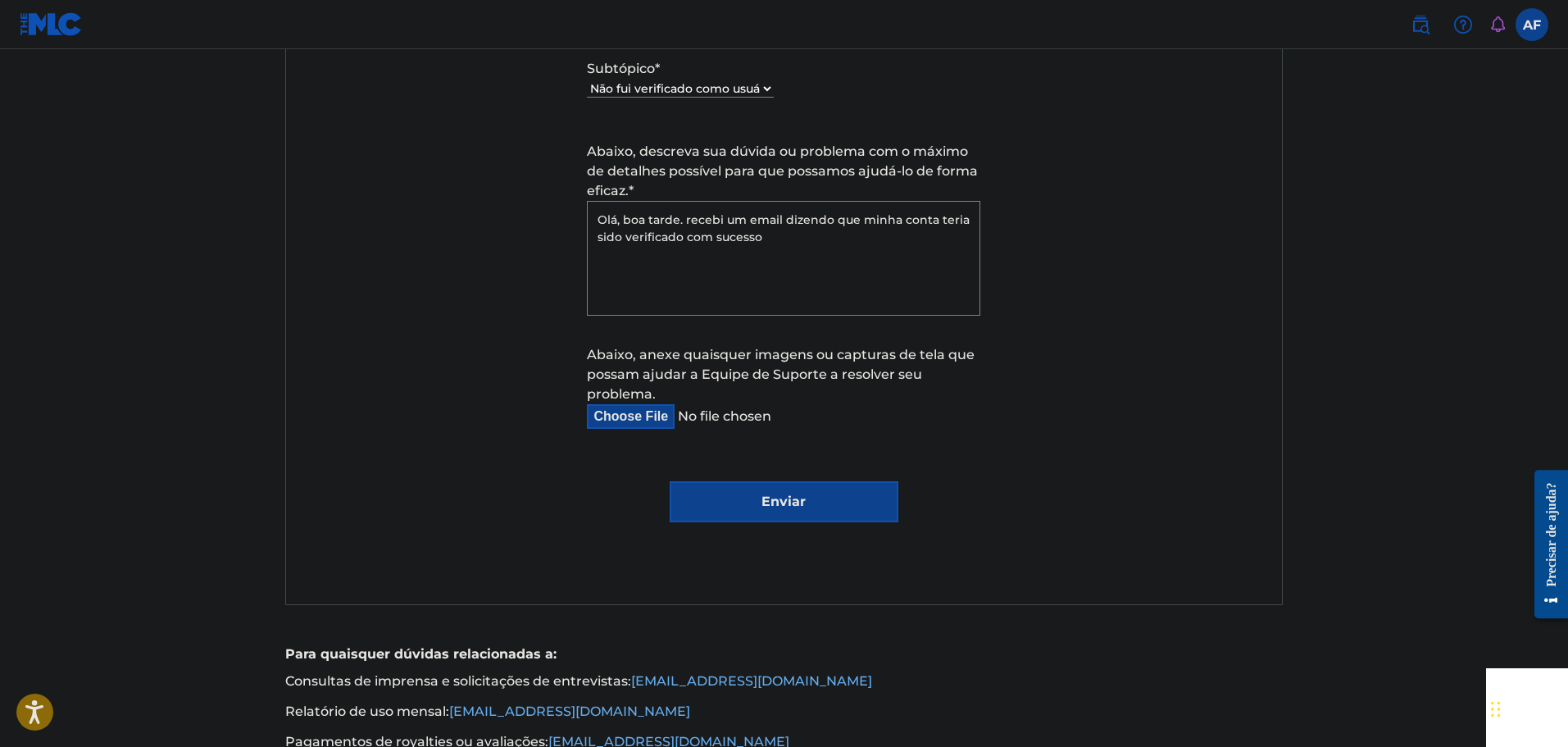
click at [669, 417] on input "Abaixo, anexe quaisquer imagens ou capturas de tela que possam ajudar a Equipe …" at bounding box center [771, 416] width 367 height 25
type input "C:\fakepath\Captura de tela 2025-08-20 140003.png"
click at [813, 286] on textarea "Olá, boa tarde. recebi um email dizendo que minha conta teria sido verificado c…" at bounding box center [784, 258] width 394 height 115
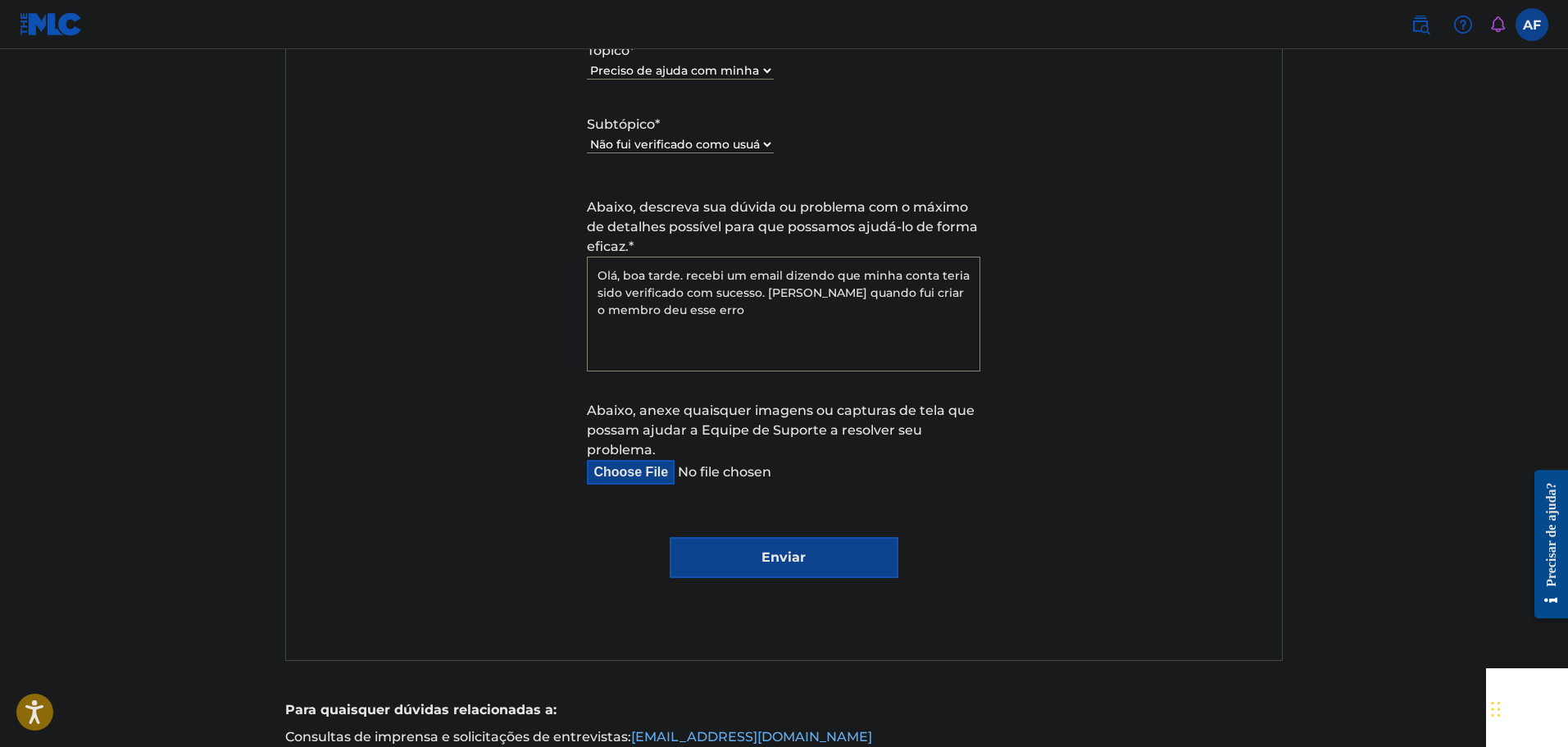
scroll to position [902, 0]
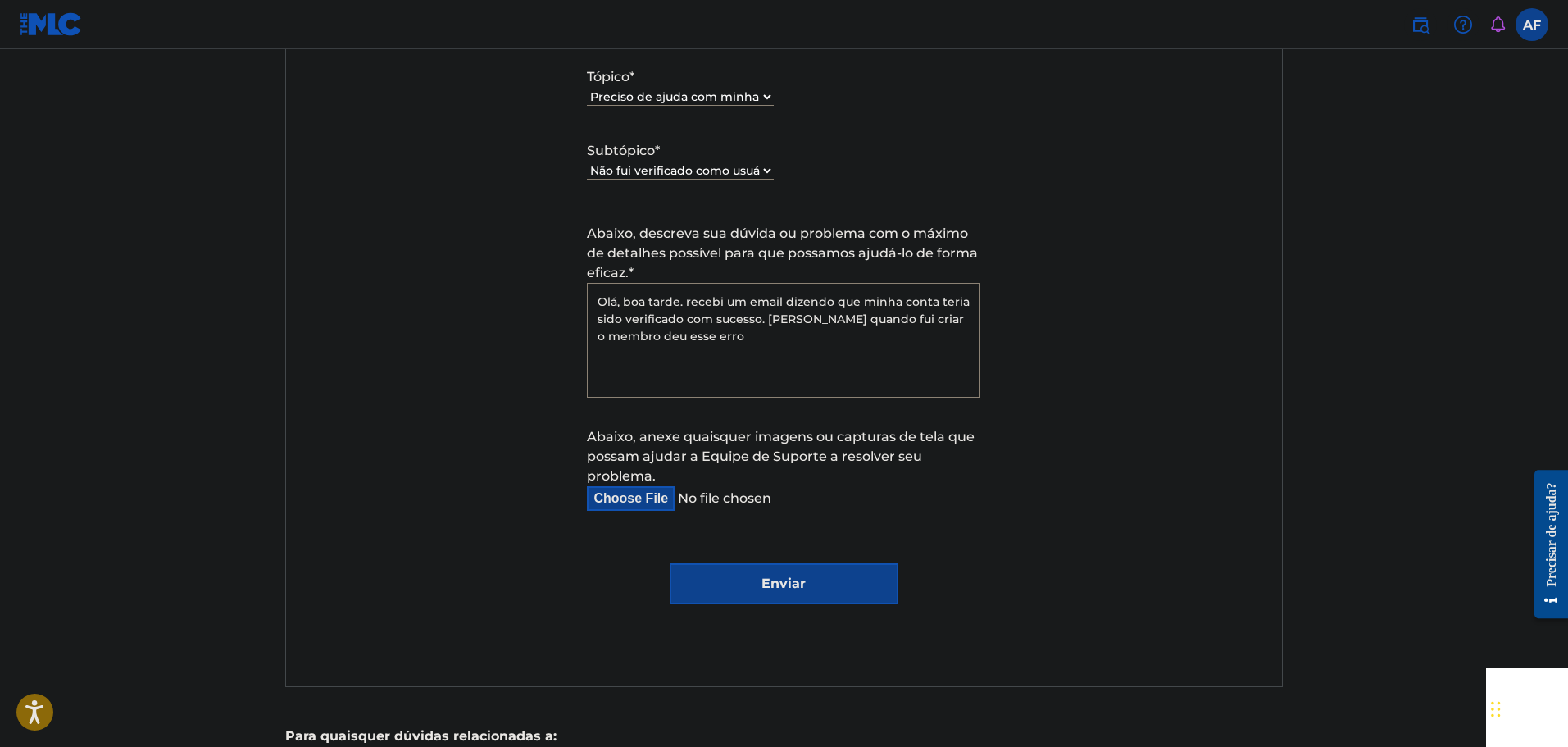
type textarea "Olá, boa tarde. recebi um email dizendo que minha conta teria sido verificado c…"
click at [737, 342] on textarea "Olá, boa tarde. recebi um email dizendo que minha conta teria sido verificado c…" at bounding box center [784, 339] width 394 height 115
click at [692, 502] on input "Abaixo, anexe quaisquer imagens ou capturas de tela que possam ajudar a Equipe …" at bounding box center [771, 498] width 367 height 25
click at [679, 512] on form "Enviar uma solicitação Tempo típico de resposta: dentro de algumas horas por e-…" at bounding box center [784, 193] width 996 height 824
click at [689, 503] on input "Abaixo, anexe quaisquer imagens ou capturas de tela que possam ajudar a Equipe …" at bounding box center [771, 498] width 367 height 25
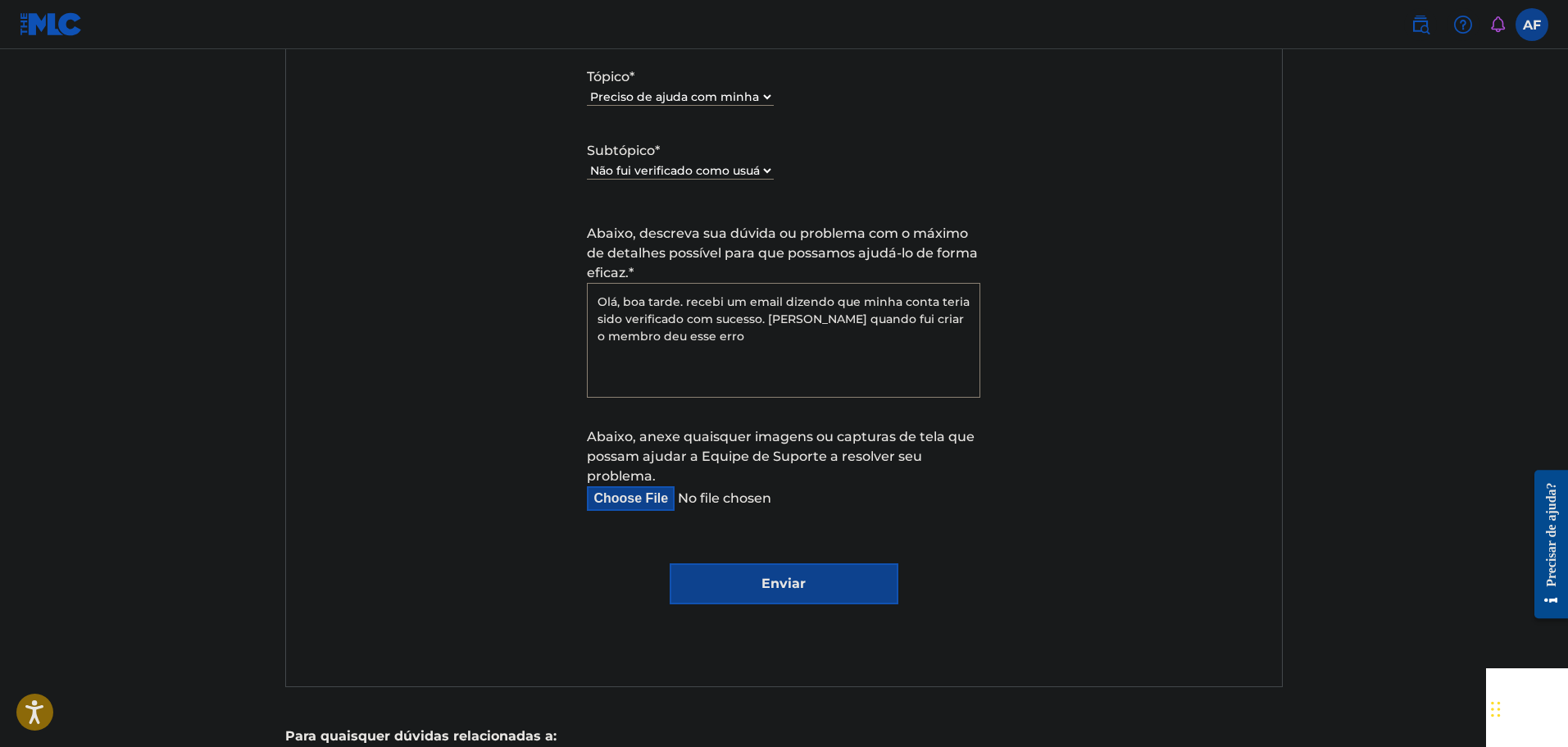
type input "C:\fakepath\Captura de tela 2025-08-20 135826.png"
click at [664, 497] on input "Abaixo, anexe quaisquer imagens ou capturas de tela que possam ajudar a Equipe …" at bounding box center [771, 498] width 367 height 25
click at [814, 490] on input "Abaixo, anexe quaisquer imagens ou capturas de tela que possam ajudar a Equipe …" at bounding box center [771, 498] width 367 height 25
type input "C:\fakepath\Captura de tela 2025-08-20 135826.png"
click at [953, 436] on font "Abaixo, anexe quaisquer imagens ou capturas de tela que possam ajudar a Equipe …" at bounding box center [781, 457] width 387 height 55
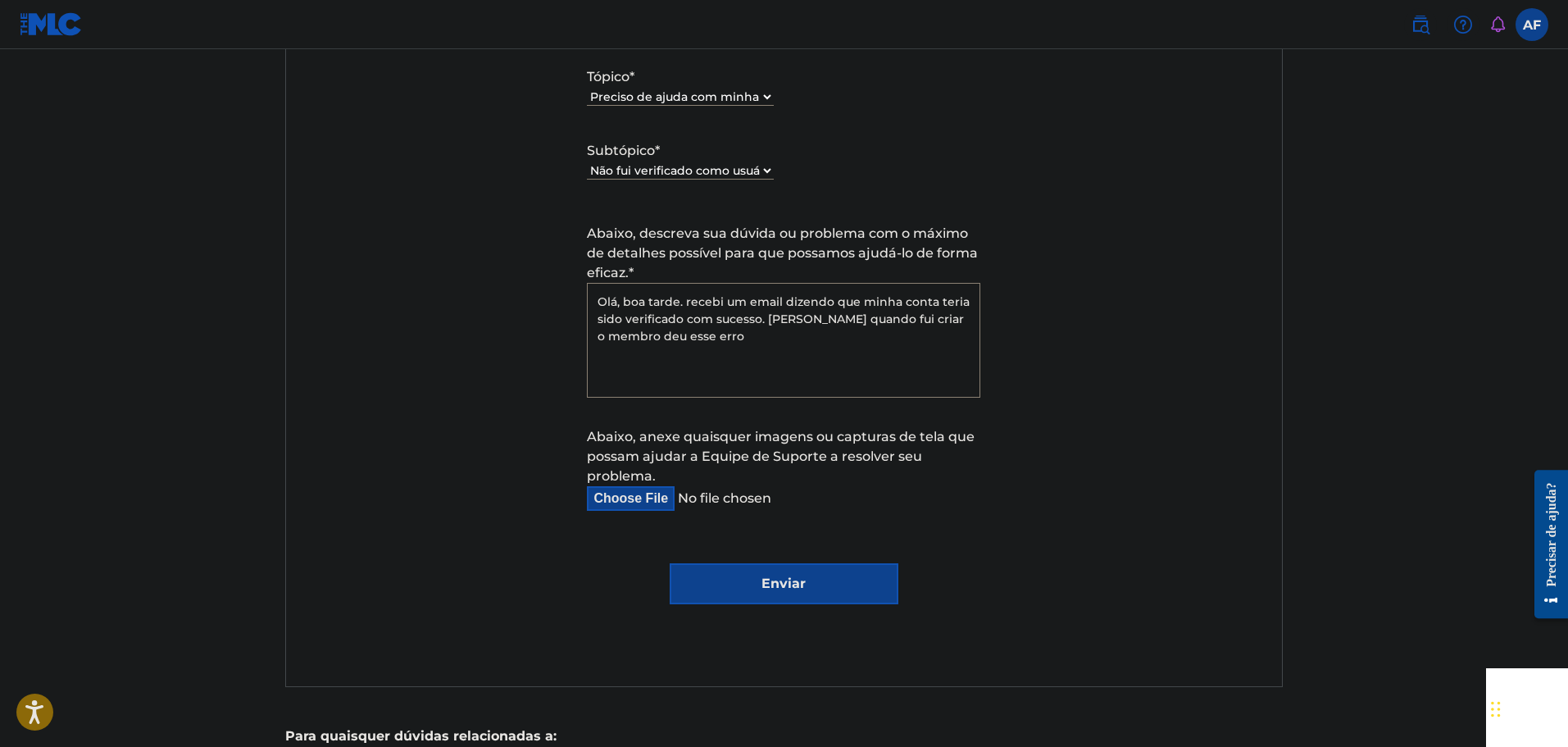
click at [953, 486] on input "Abaixo, anexe quaisquer imagens ou capturas de tela que possam ajudar a Equipe …" at bounding box center [771, 498] width 367 height 25
click at [676, 508] on input "Abaixo, anexe quaisquer imagens ou capturas de tela que possam ajudar a Equipe …" at bounding box center [771, 498] width 367 height 25
type input "C:\fakepath\Captura de tela 2025-08-20 135826.png"
click at [791, 576] on input "Enviar" at bounding box center [784, 584] width 229 height 41
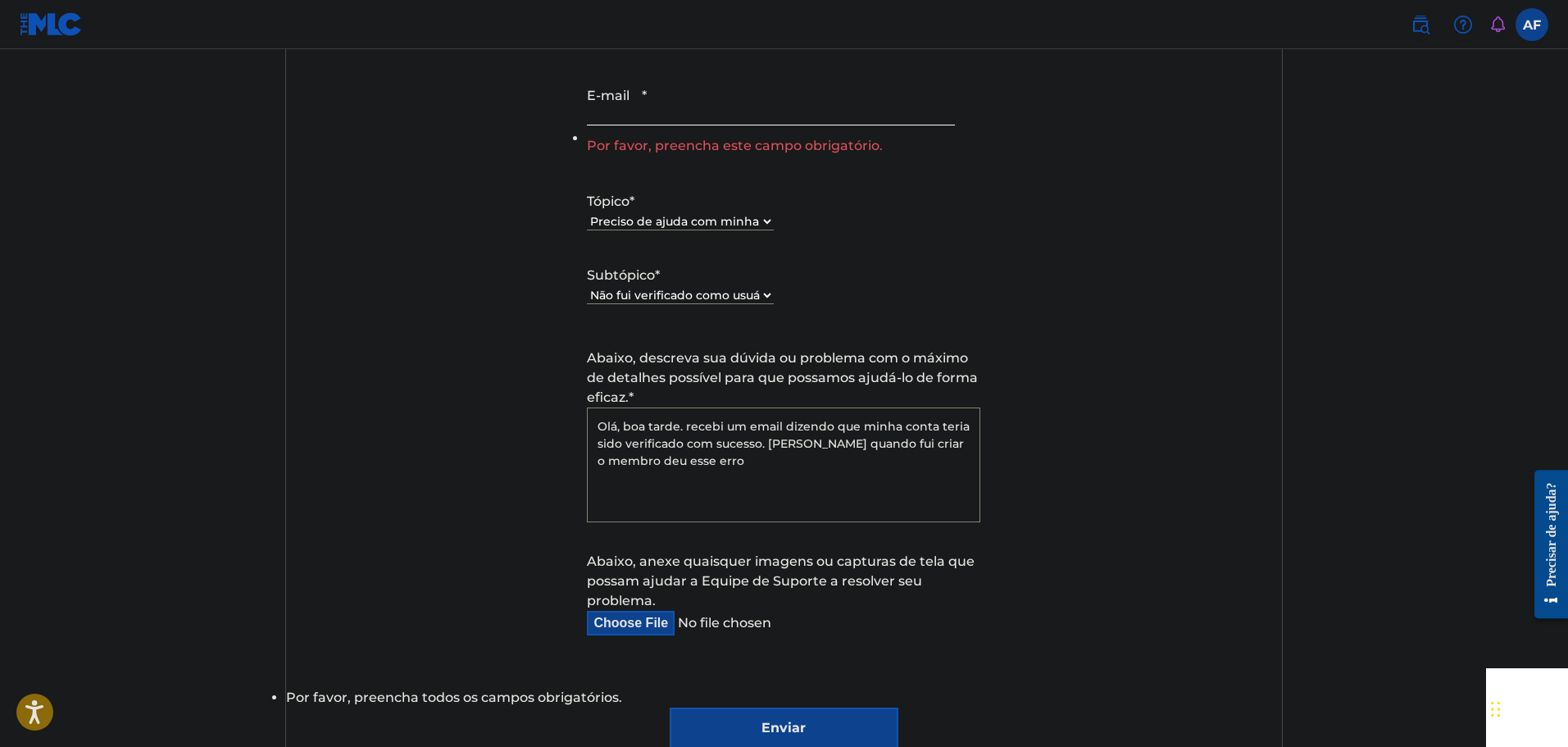
scroll to position [738, 0]
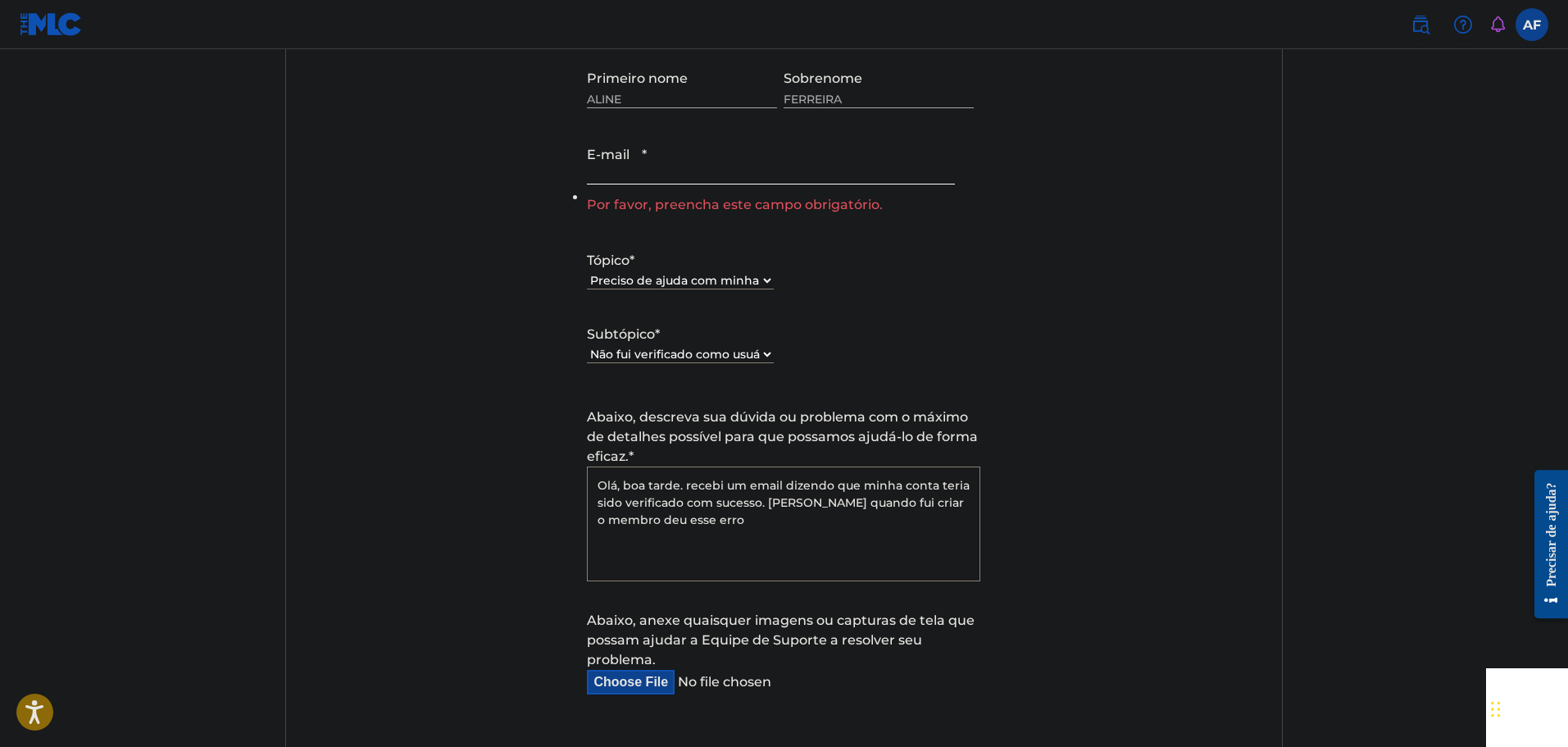
click at [673, 146] on input "E-mail *" at bounding box center [771, 161] width 367 height 47
type input "[DOMAIN_NAME][EMAIL_ADDRESS][DOMAIN_NAME]"
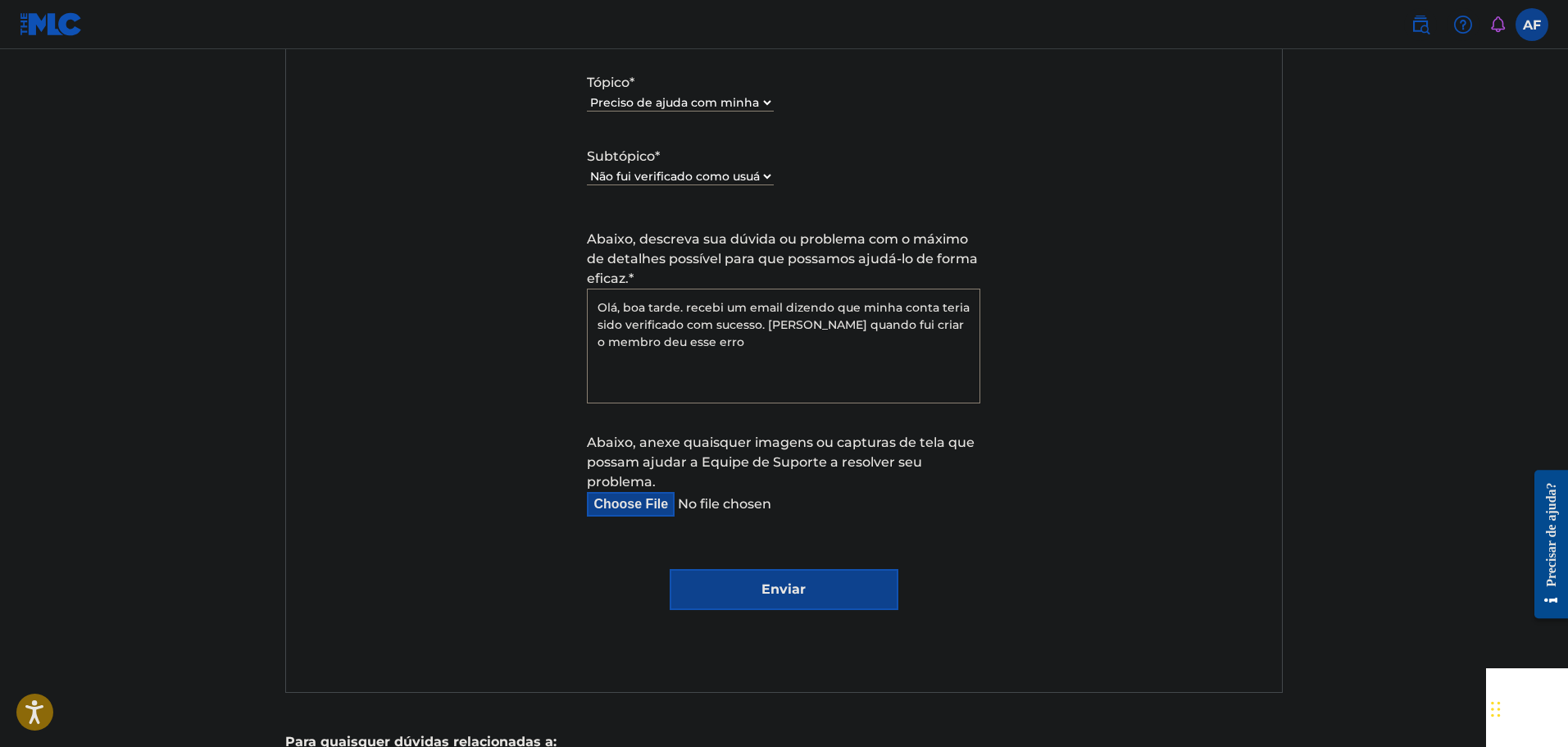
scroll to position [984, 0]
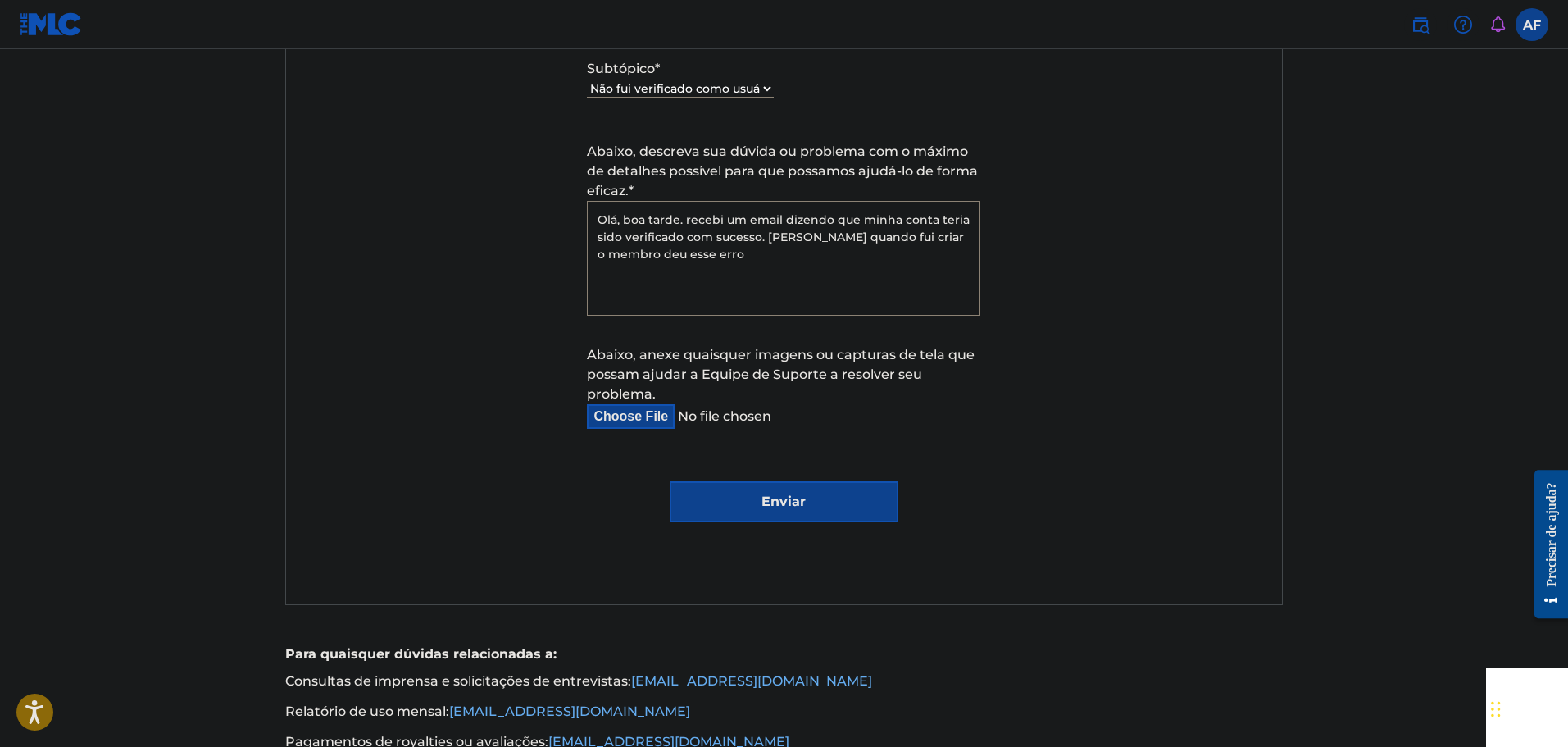
click at [806, 521] on input "Enviar" at bounding box center [784, 502] width 229 height 41
type input "Submit"
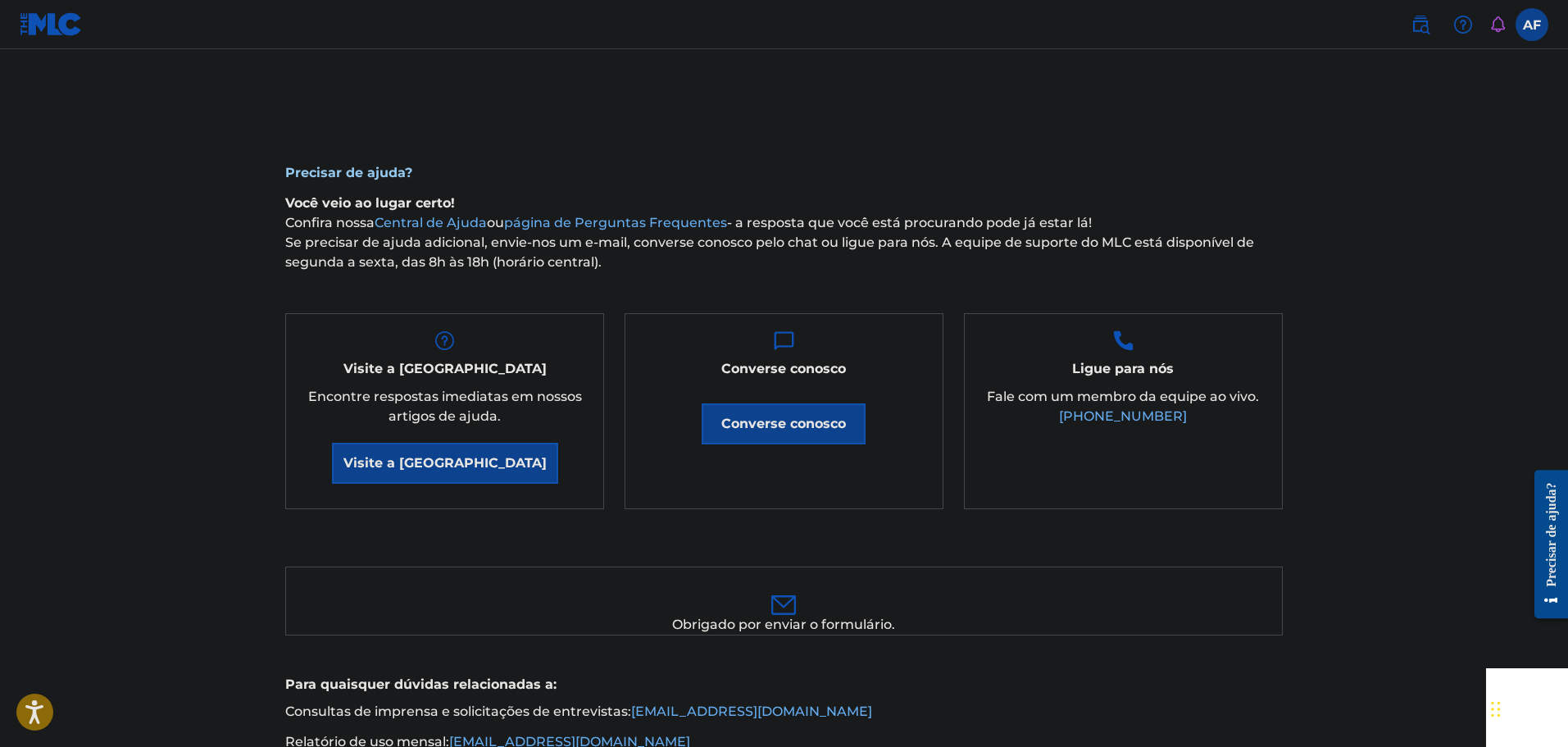
scroll to position [40, 0]
click at [989, 549] on div "Precisar de ajuda? Você veio ao lugar certo! Confira nossa Central de Ajuda ou …" at bounding box center [784, 463] width 1148 height 825
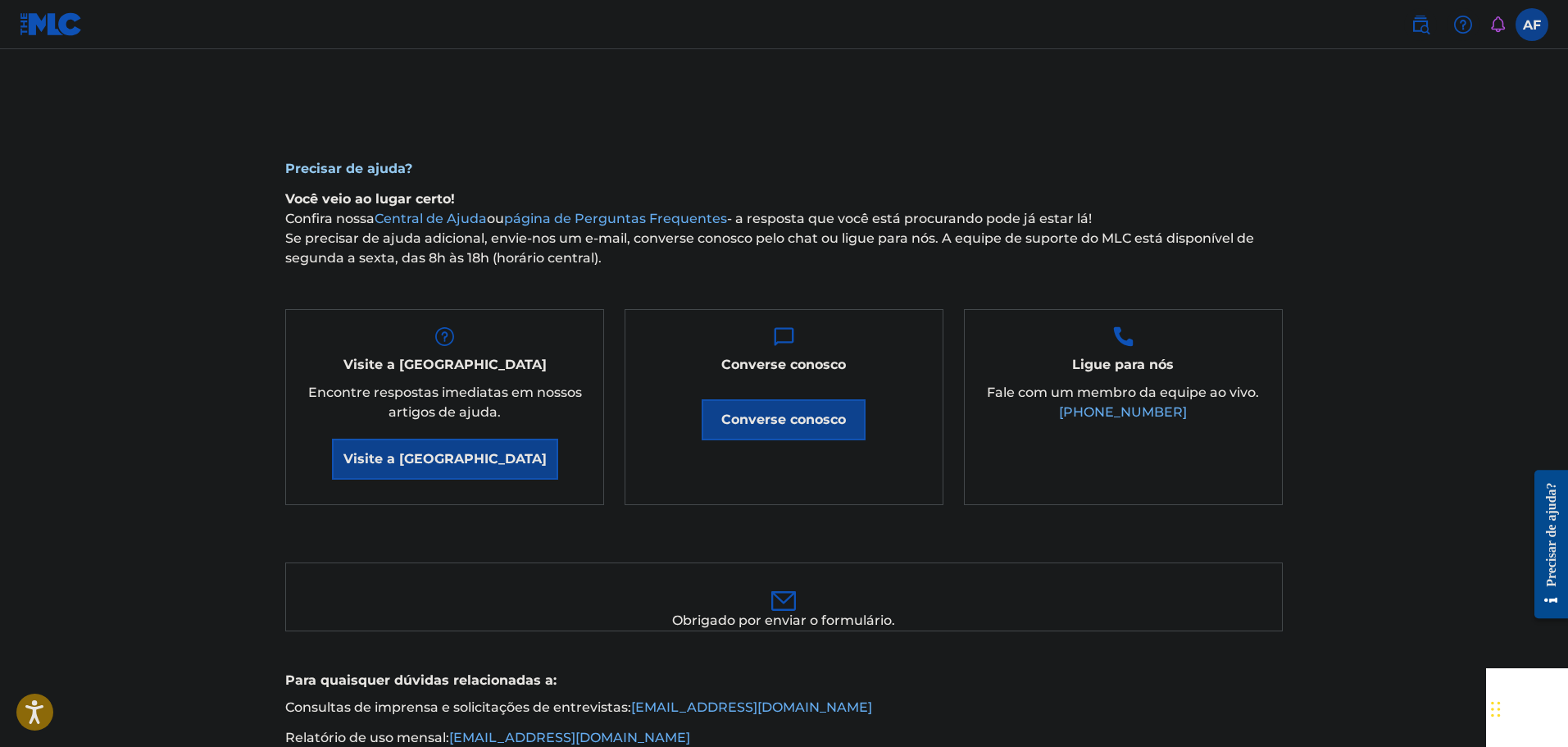
scroll to position [285, 0]
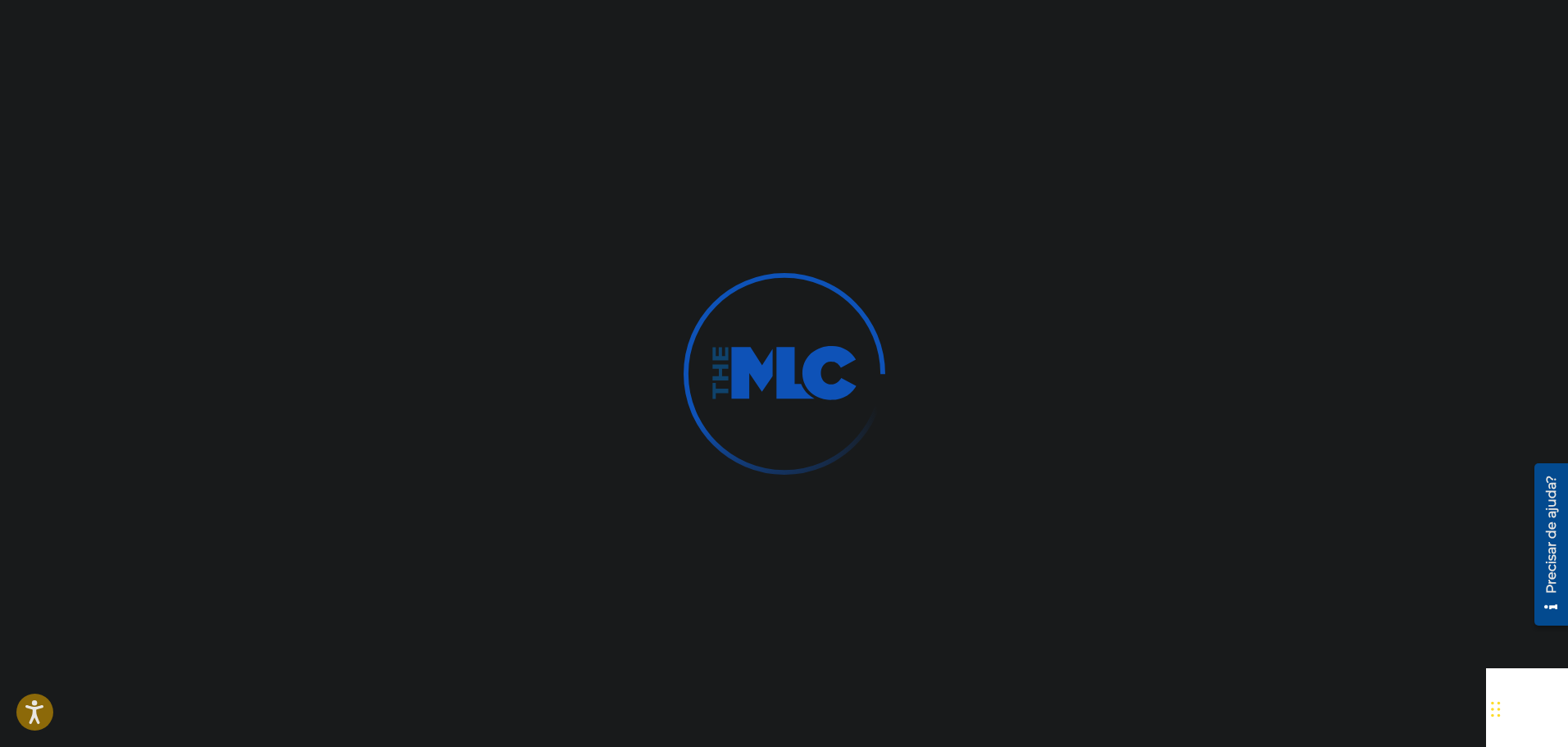
click at [1041, 170] on div at bounding box center [784, 373] width 1568 height 747
click at [709, 317] on img at bounding box center [784, 374] width 221 height 221
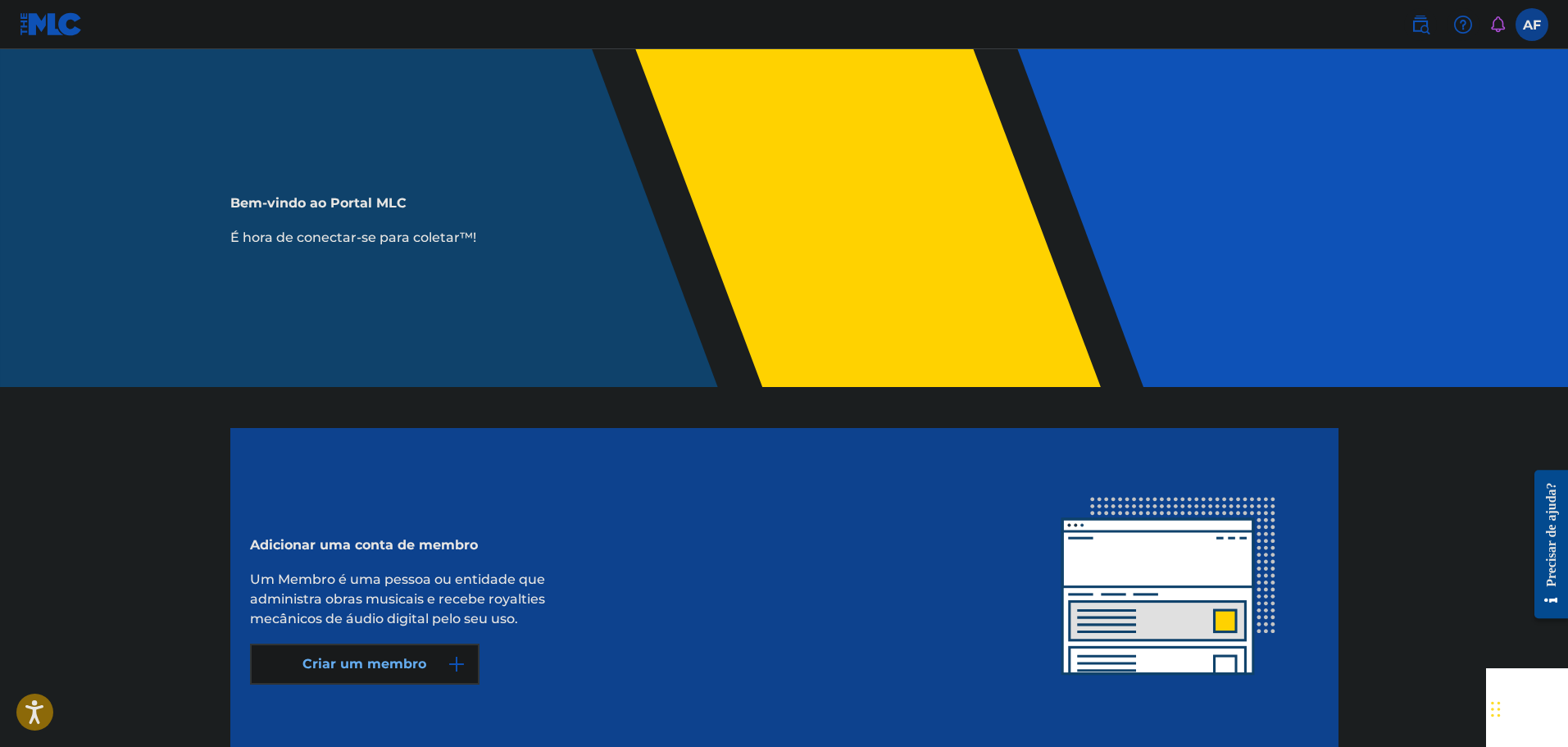
click at [1514, 11] on div "AF AF ALINE FERREIRA pablynh.dj@gmail.com Preferências de notificação Perfil Sa…" at bounding box center [1471, 25] width 154 height 33
click at [1528, 24] on label at bounding box center [1532, 25] width 33 height 33
click at [1532, 25] on input "AF ALINE FERREIRA pablynh.dj@gmail.com Preferências de notificação Perfil Sair" at bounding box center [1532, 25] width 0 height 0
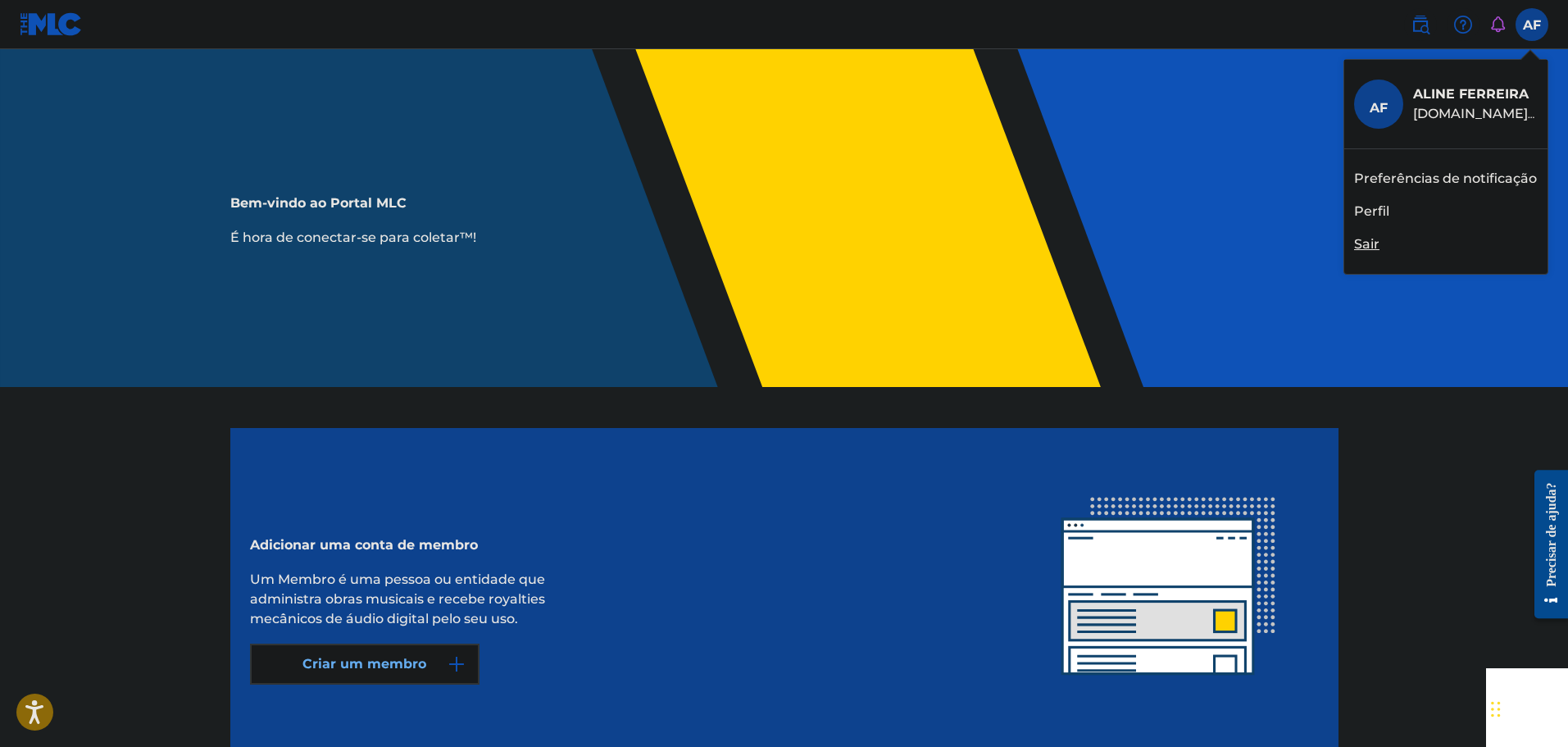
click at [1403, 209] on div "Preferências de notificação Perfil Sair" at bounding box center [1446, 211] width 203 height 125
click at [1532, 25] on input "AF ALINE FERREIRA pablynh.dj@gmail.com Preferências de notificação Perfil Sair" at bounding box center [1532, 25] width 0 height 0
click at [1383, 213] on font "Perfil" at bounding box center [1371, 211] width 35 height 16
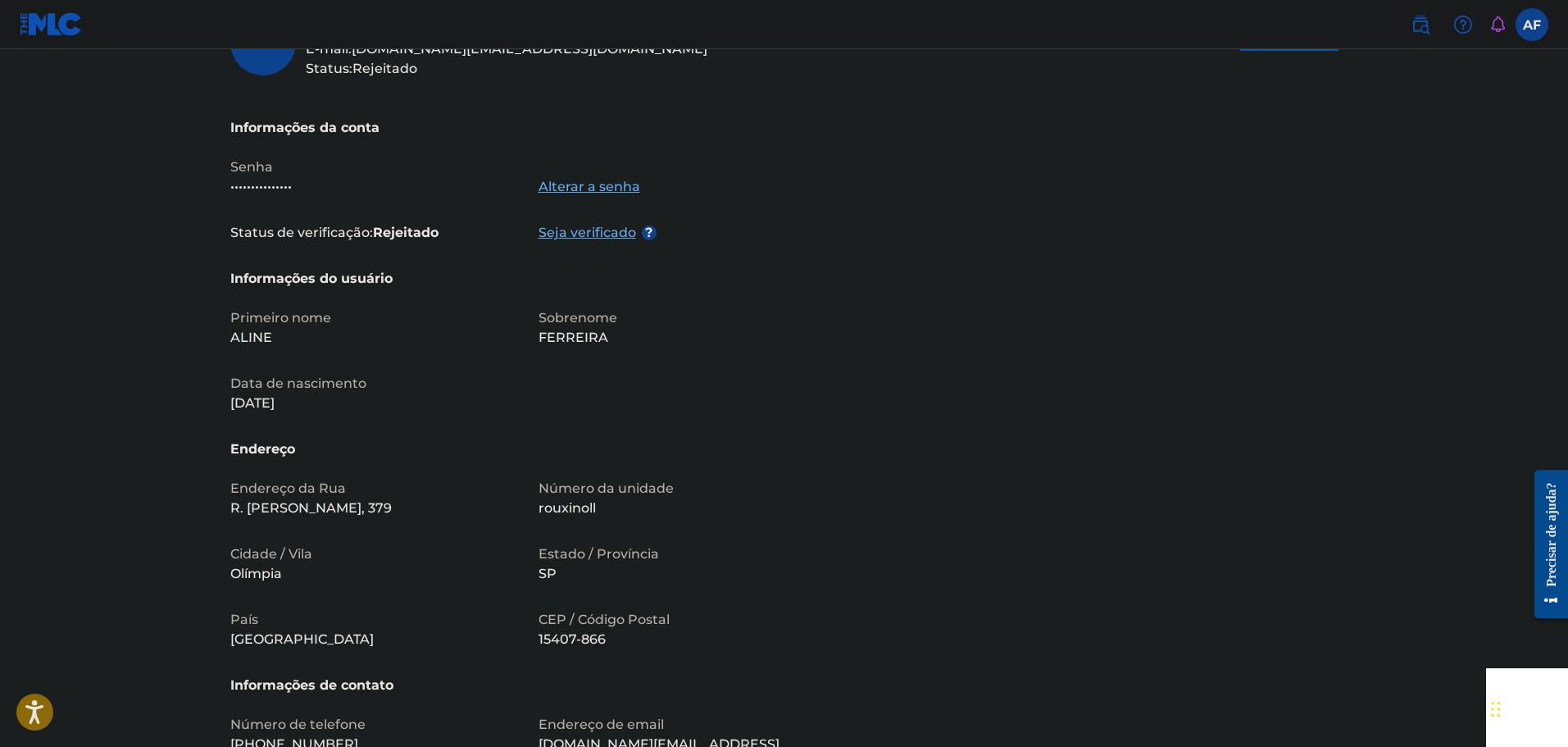
scroll to position [77, 0]
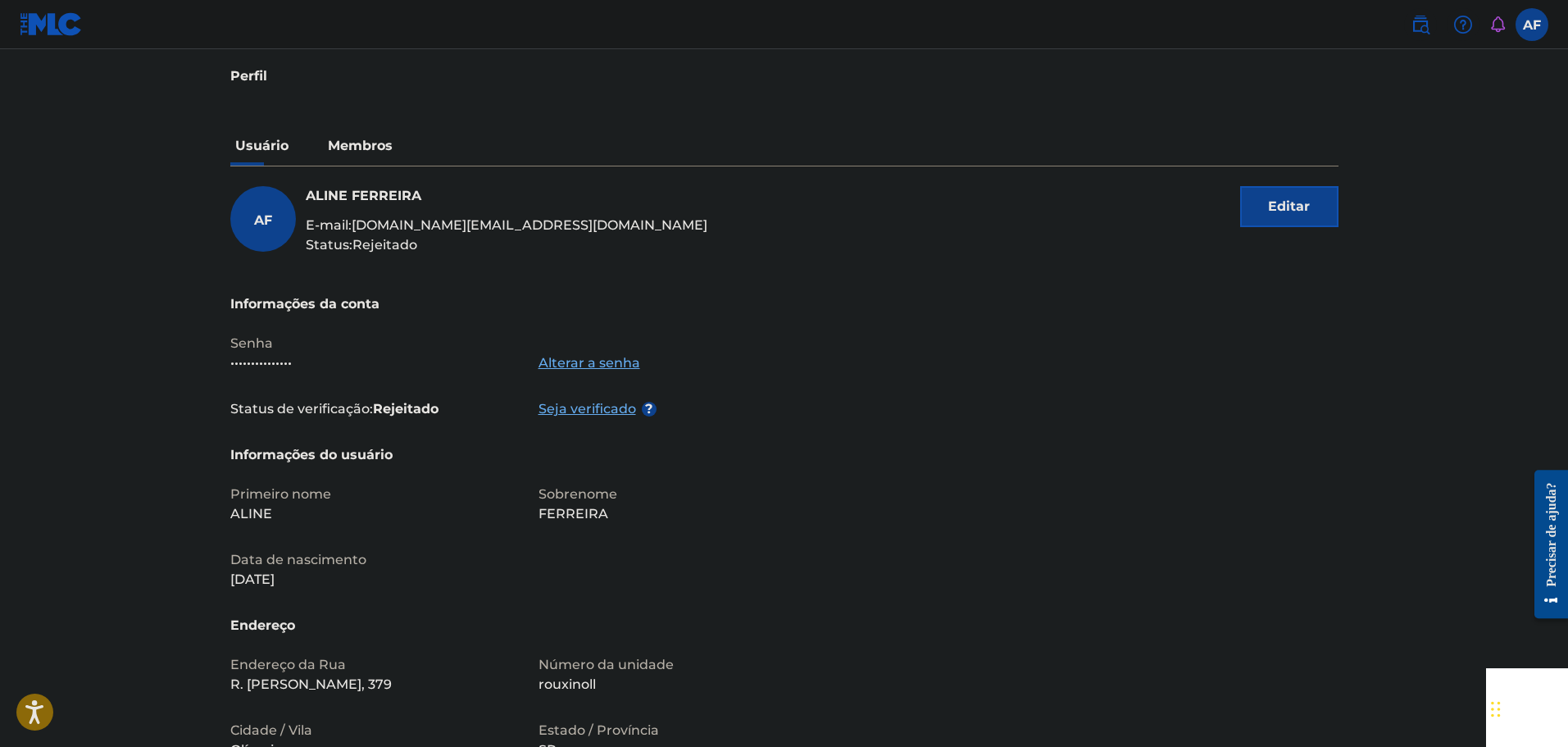
click at [387, 158] on p "Membros" at bounding box center [360, 146] width 75 height 40
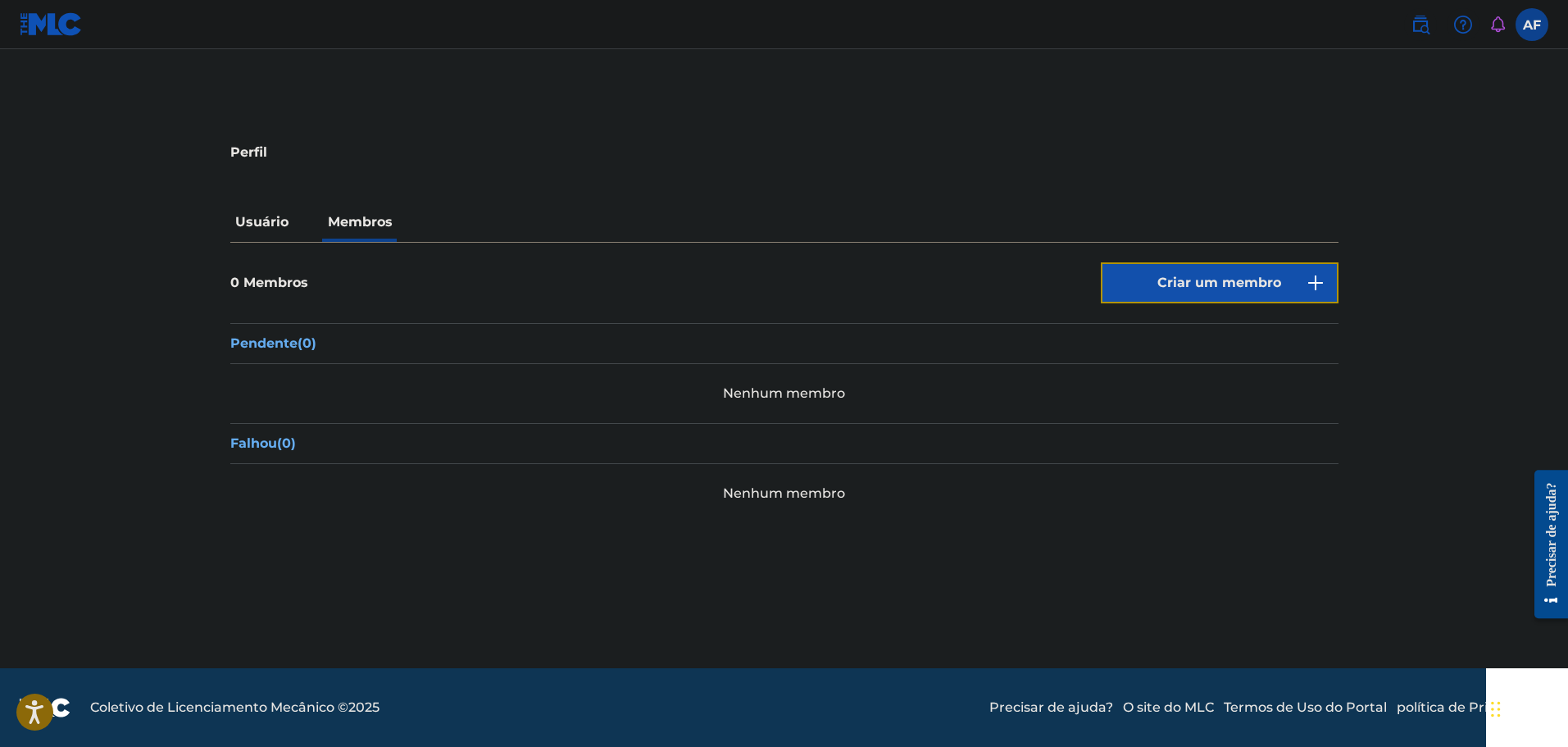
click at [1160, 286] on font "Criar um membro" at bounding box center [1219, 283] width 124 height 16
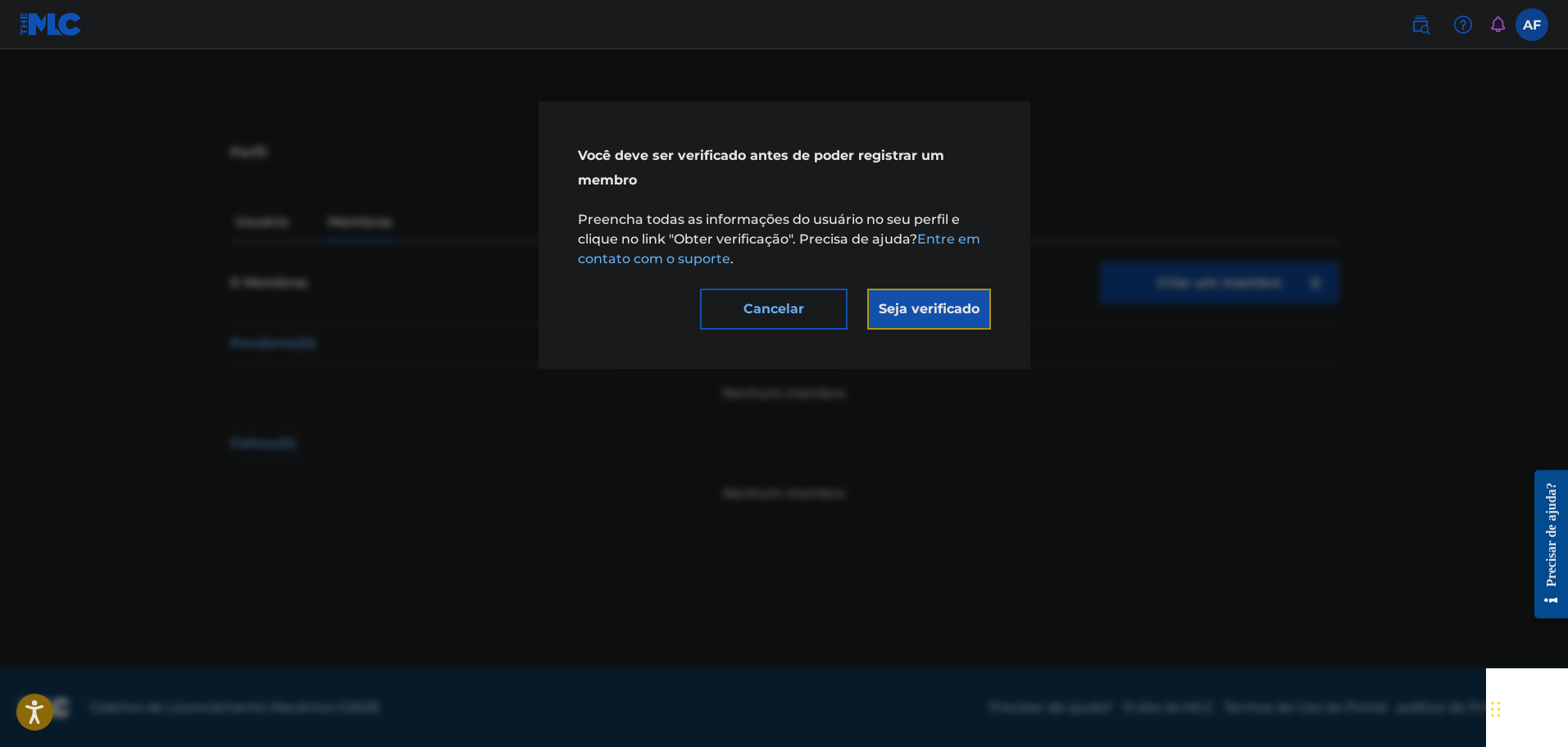
click at [945, 298] on link "Seja verificado" at bounding box center [929, 309] width 124 height 41
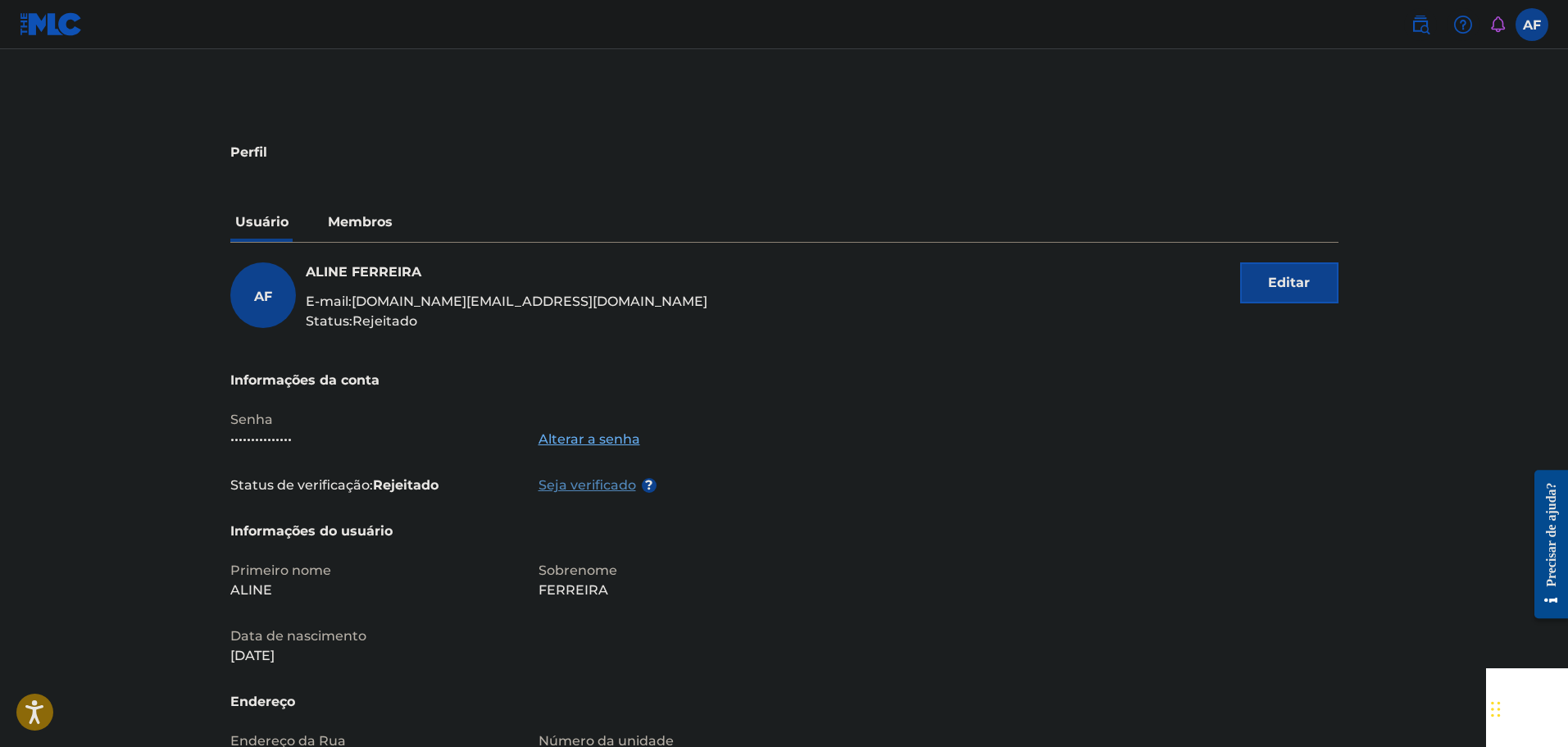
click at [577, 482] on font "Seja verificado" at bounding box center [586, 485] width 97 height 16
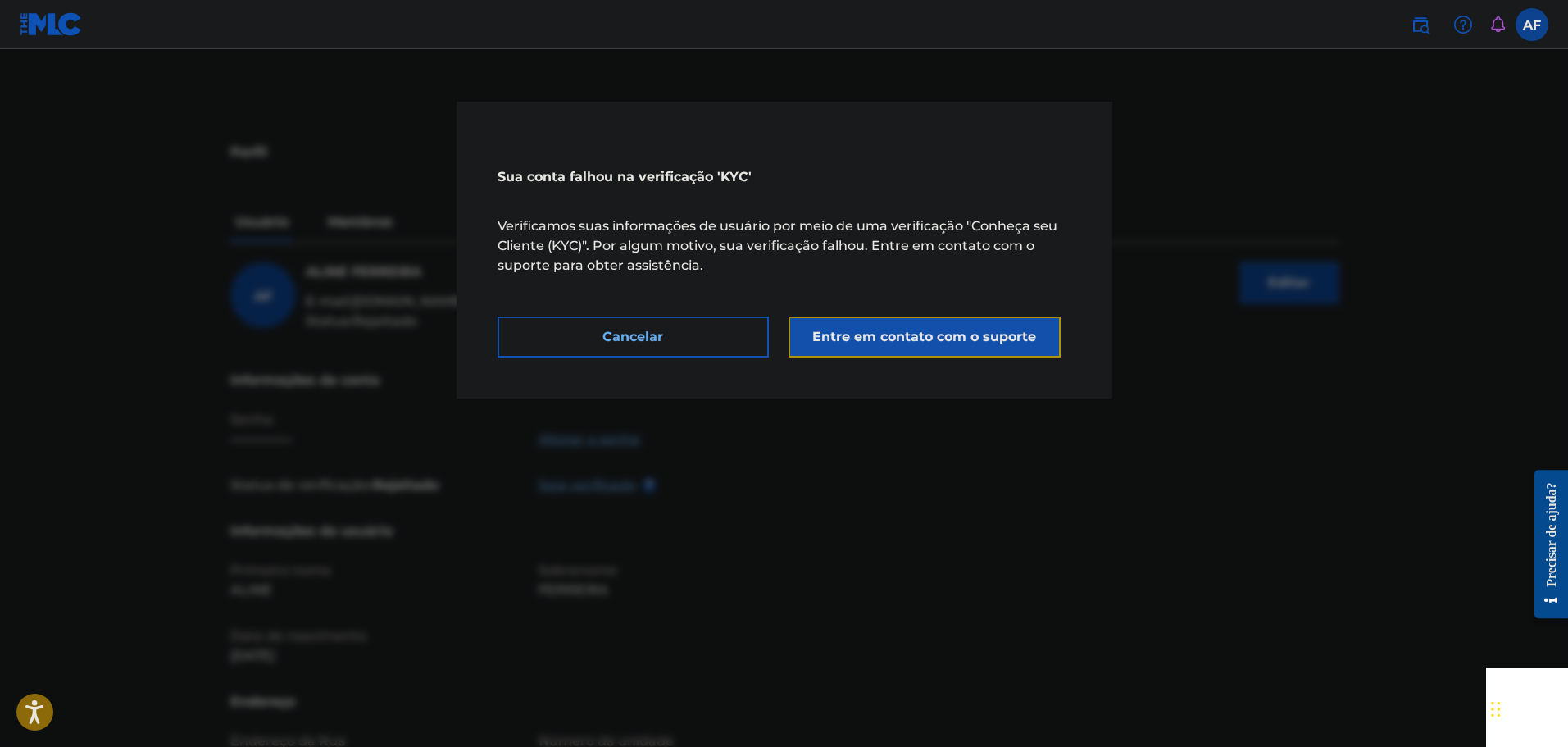
click at [866, 348] on button "Entre em contato com o suporte" at bounding box center [925, 337] width 272 height 41
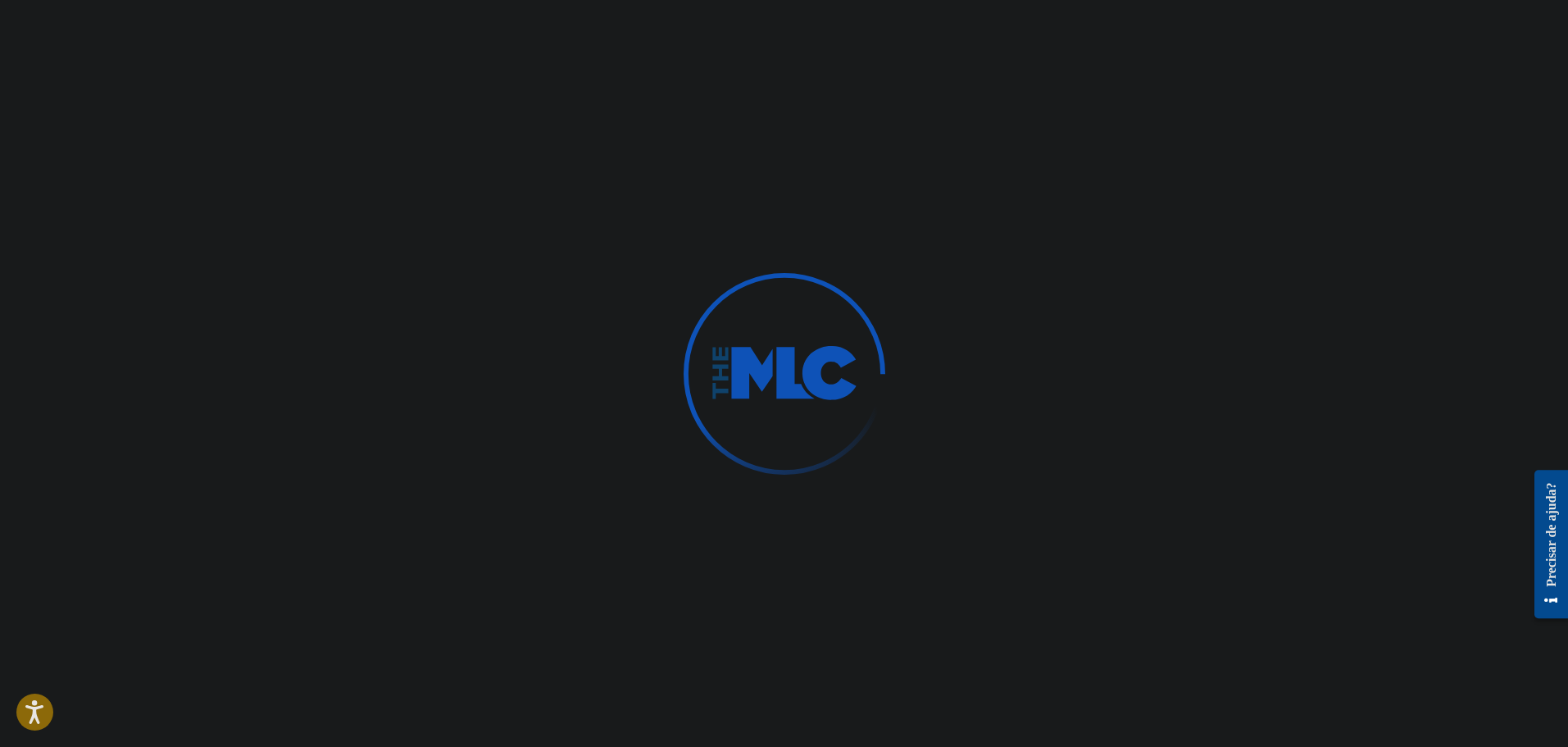
type input "ALINE"
type input "FERREIRA"
type input "[DOMAIN_NAME][EMAIL_ADDRESS][DOMAIN_NAME]"
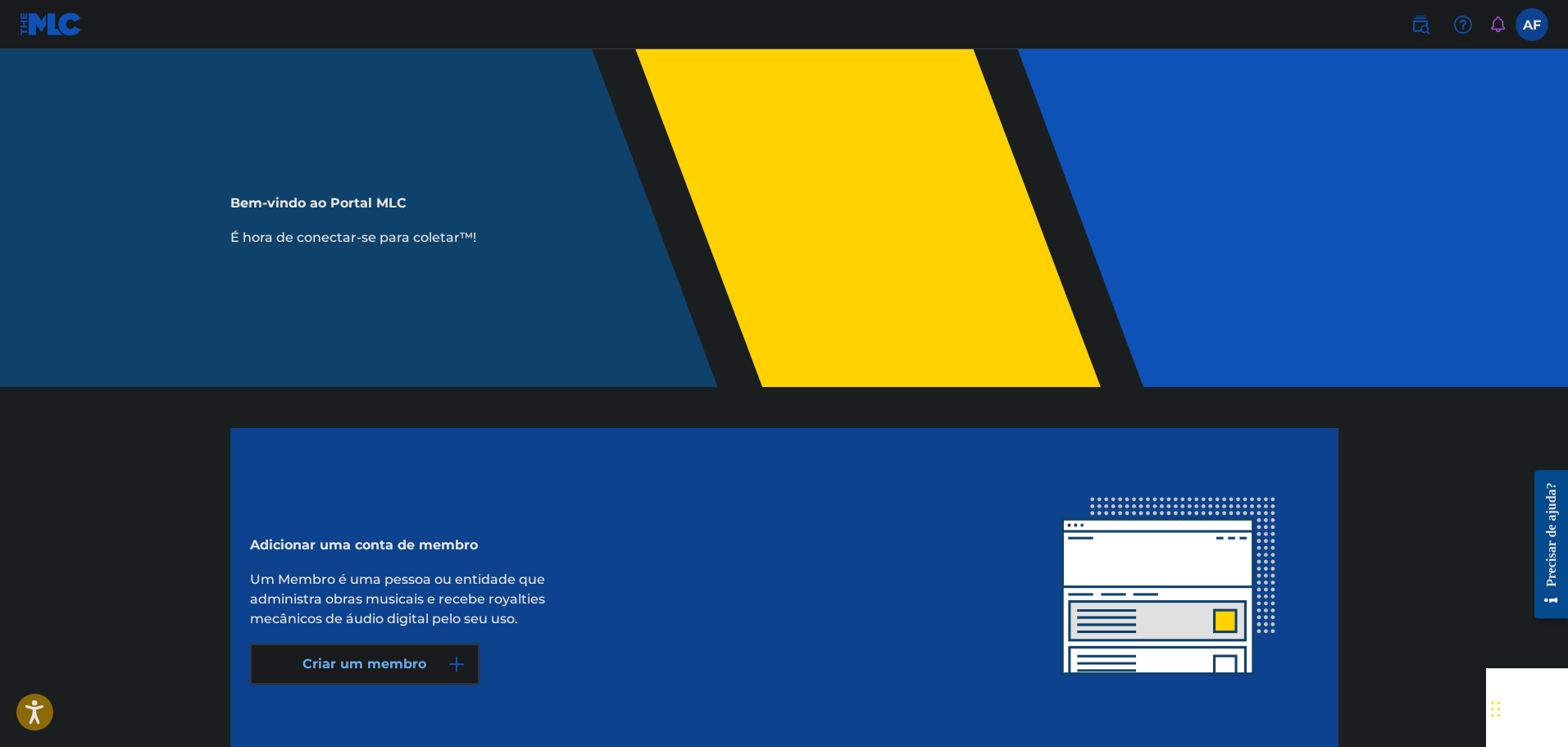
click at [360, 638] on div "Adicionar uma conta de membro Um Membro é uma pessoa ou entidade que administra…" at bounding box center [634, 588] width 769 height 194
click at [360, 656] on font "Criar um membro" at bounding box center [364, 664] width 124 height 20
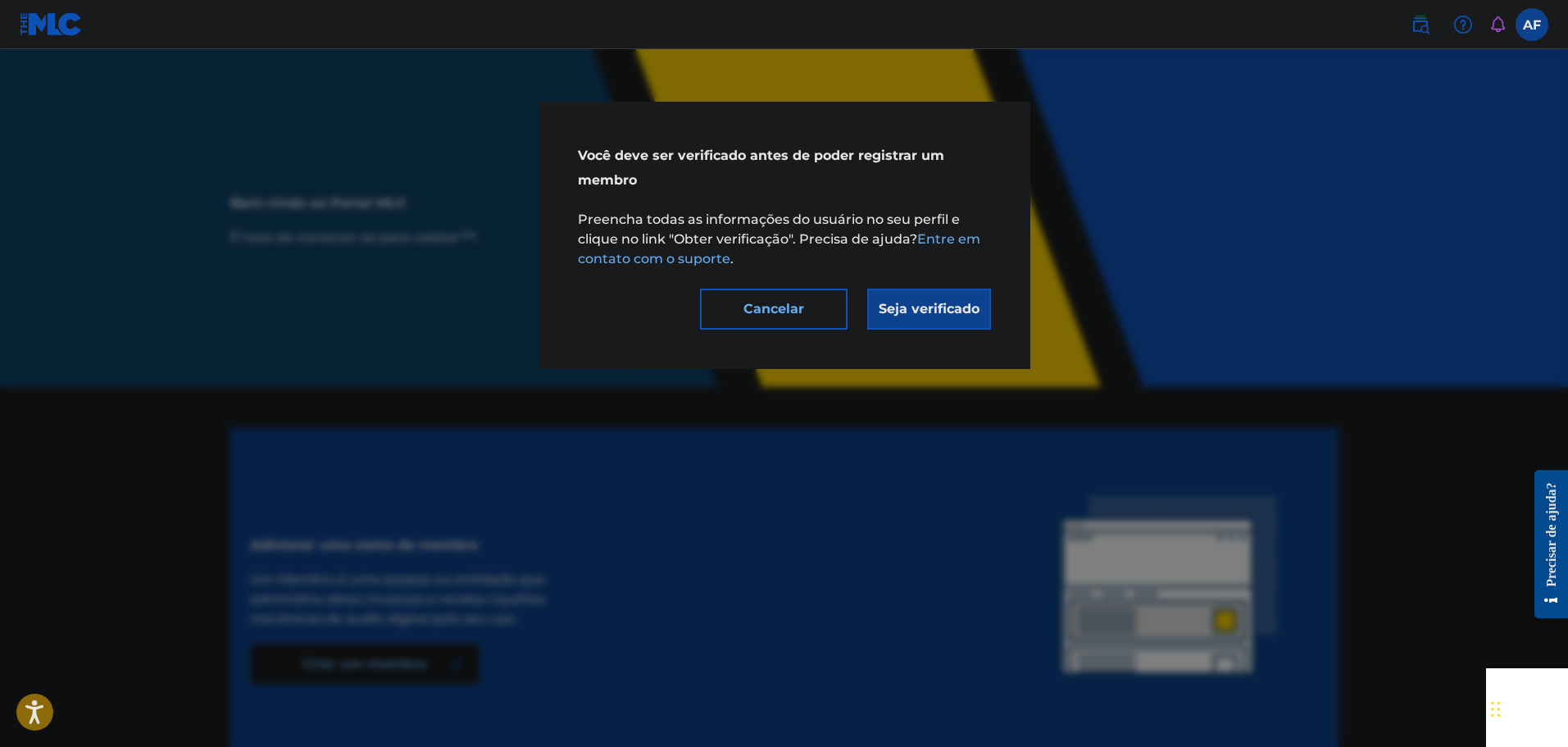
click at [1256, 86] on div at bounding box center [784, 422] width 1568 height 747
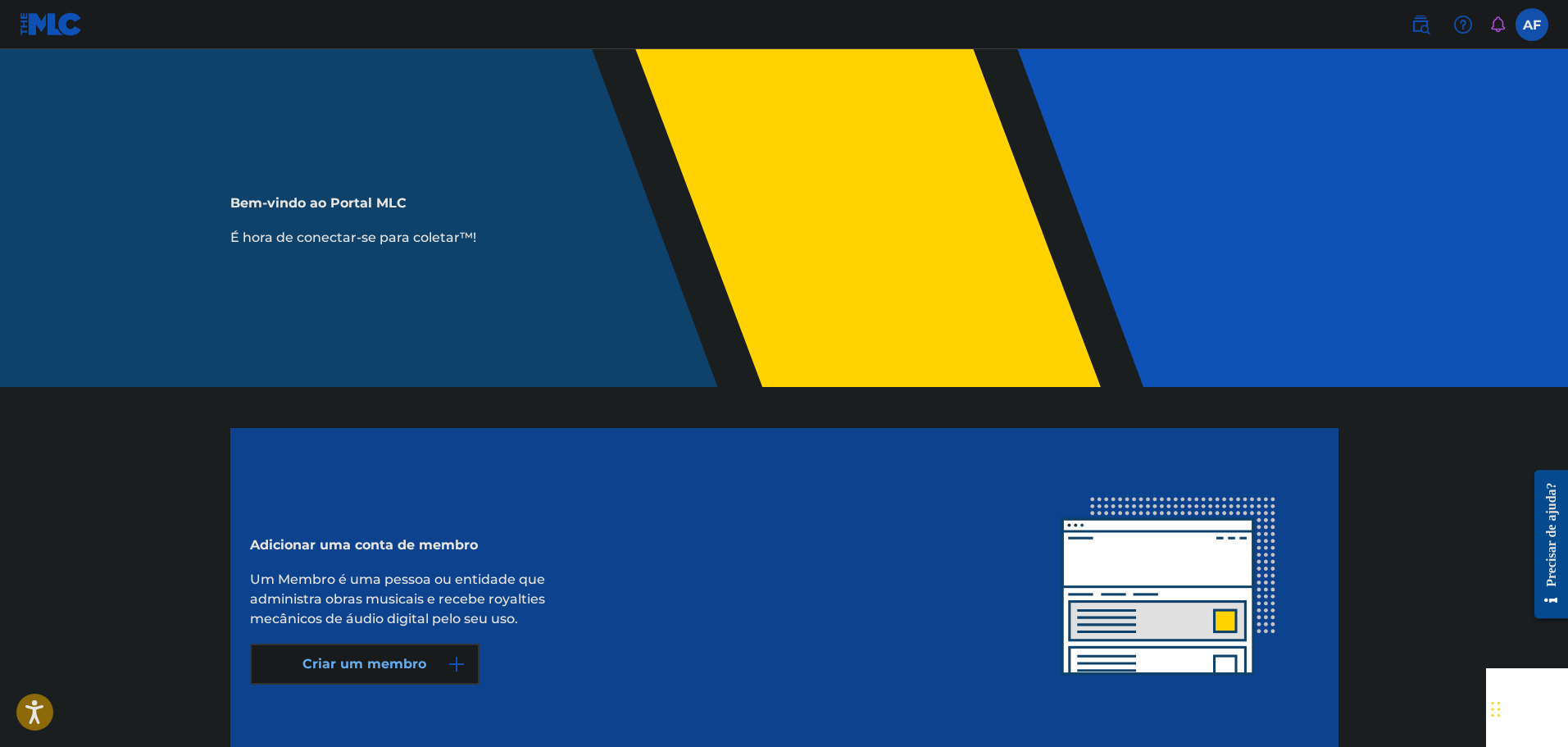
click at [1530, 39] on label at bounding box center [1532, 25] width 33 height 33
click at [1532, 25] on input "AF [PERSON_NAME] [DOMAIN_NAME][EMAIL_ADDRESS][DOMAIN_NAME] Notification Prefere…" at bounding box center [1532, 25] width 0 height 0
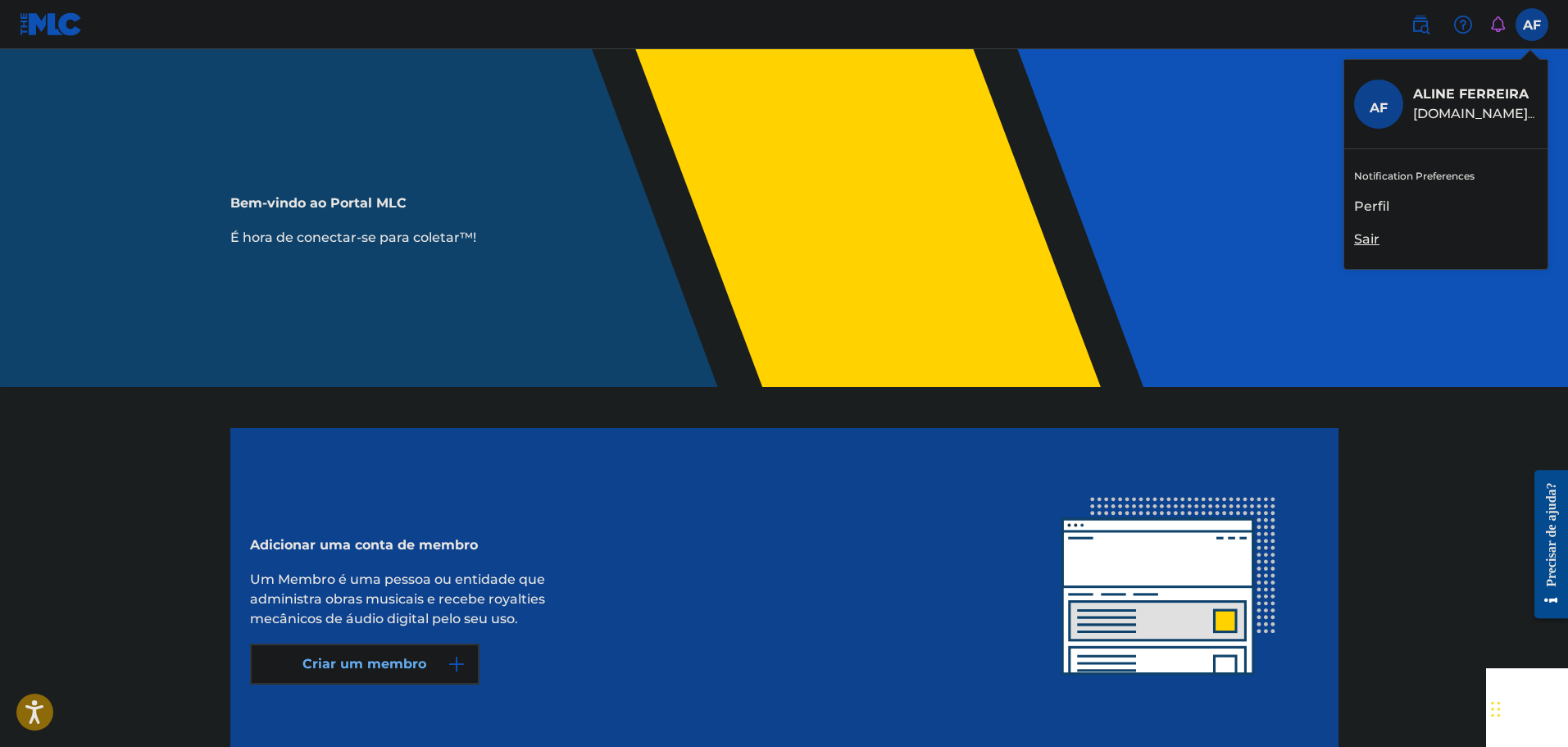
click at [1377, 209] on font "Perfil" at bounding box center [1371, 206] width 35 height 16
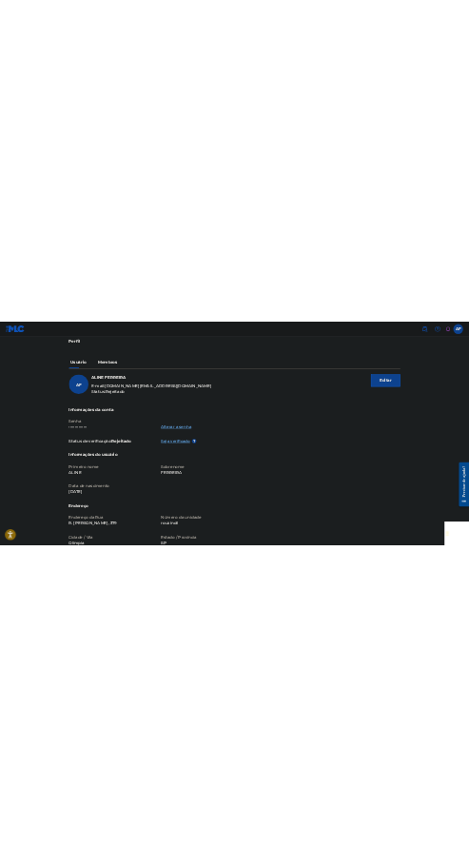
scroll to position [286, 0]
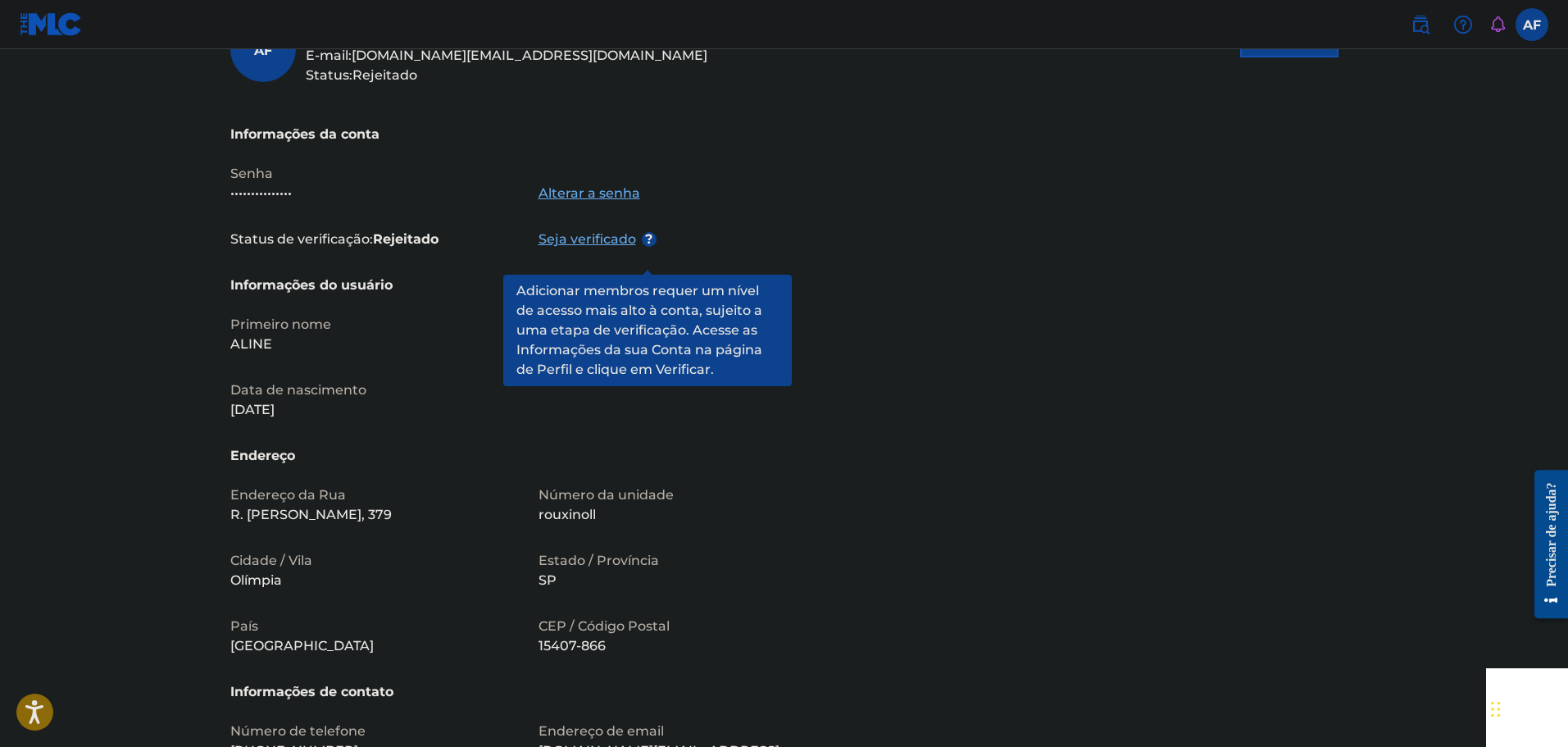
click at [648, 241] on font "?" at bounding box center [648, 239] width 8 height 16
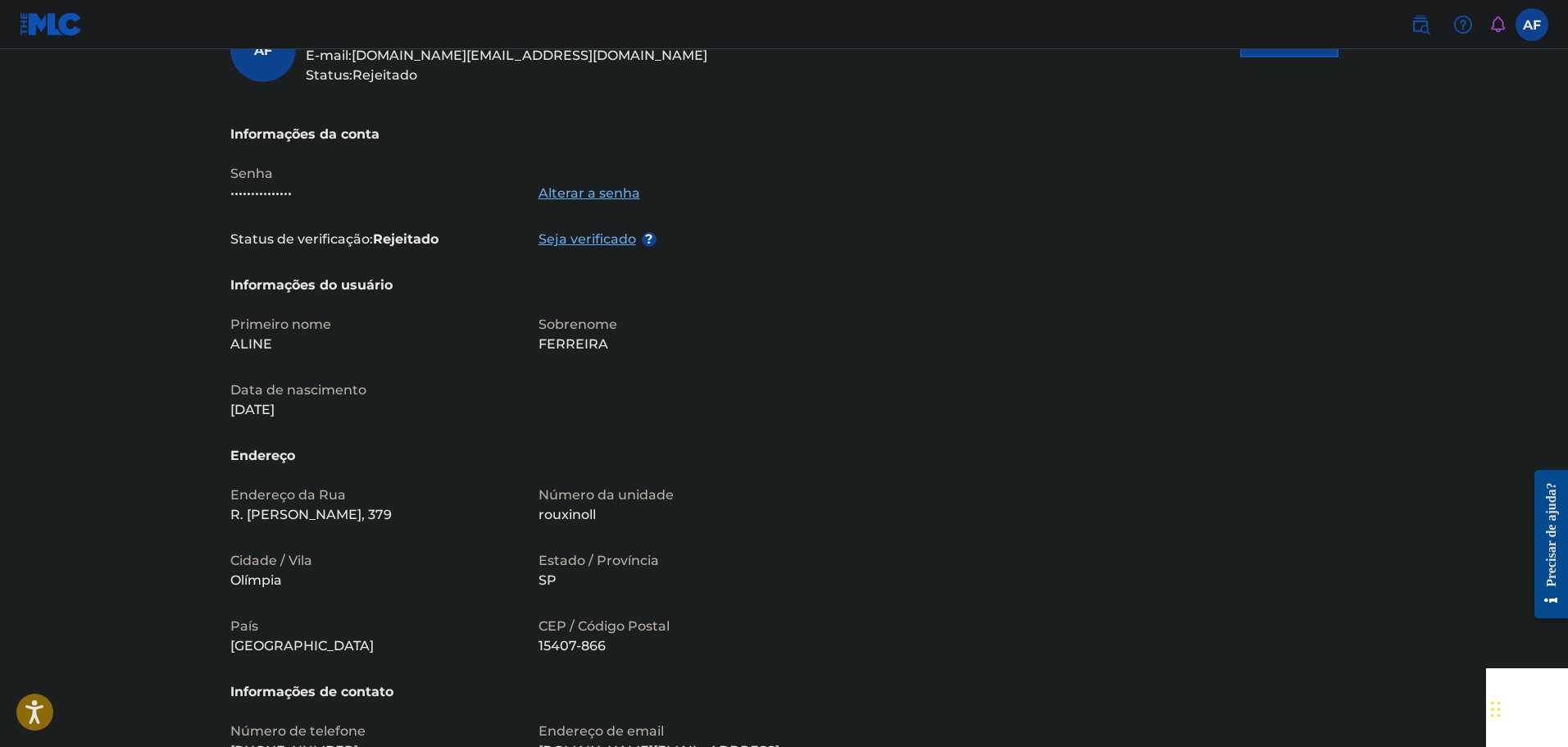
click at [795, 268] on div "Status de verificação: Rejeitado Seja verificado ?" at bounding box center [528, 252] width 597 height 46
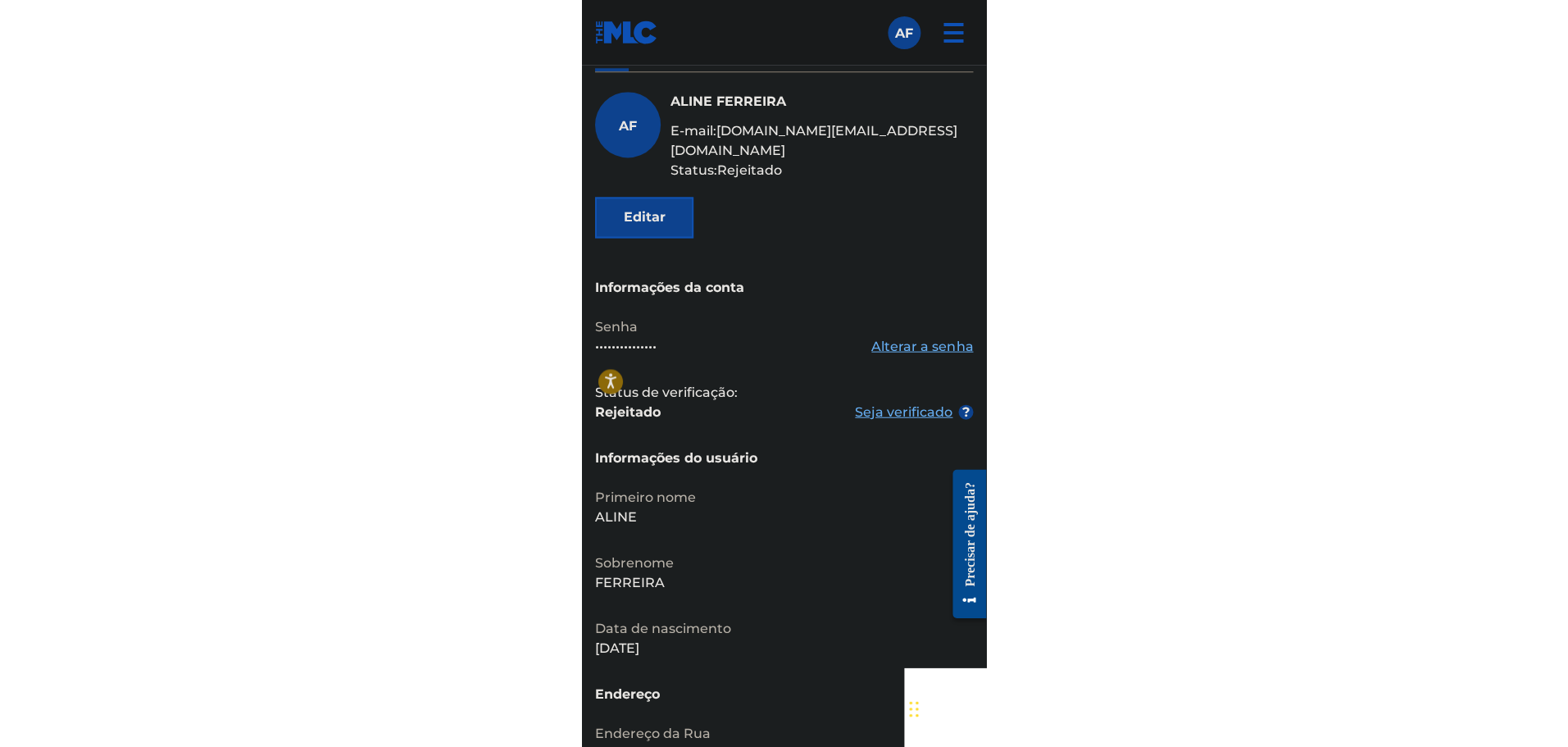
scroll to position [0, 0]
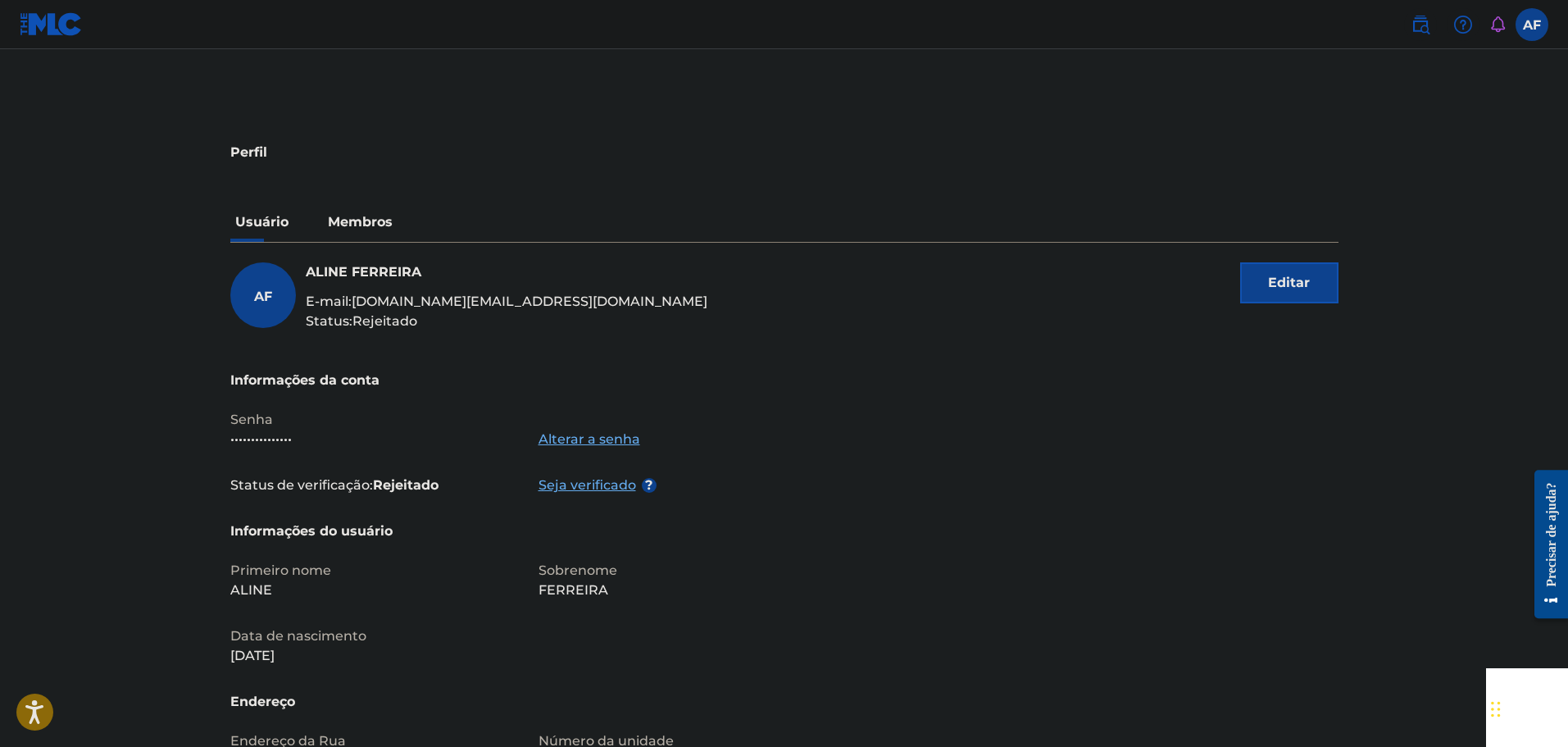
click at [358, 230] on p "Membros" at bounding box center [360, 222] width 75 height 40
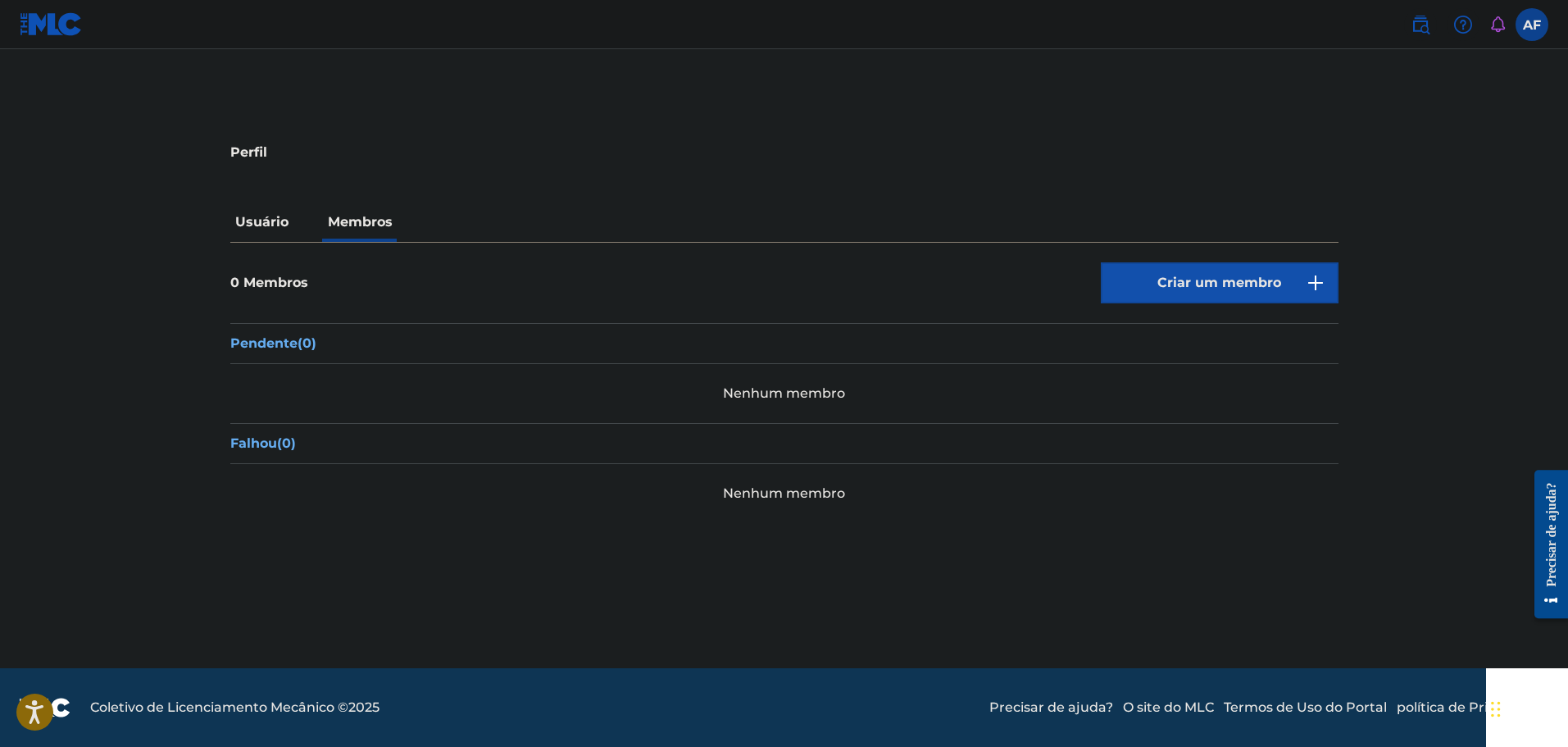
drag, startPoint x: 979, startPoint y: 329, endPoint x: 1240, endPoint y: 274, distance: 266.7
click at [992, 327] on div "Pendente ( 0 )" at bounding box center [784, 344] width 1108 height 41
click at [1269, 270] on button "Criar um membro" at bounding box center [1219, 283] width 238 height 41
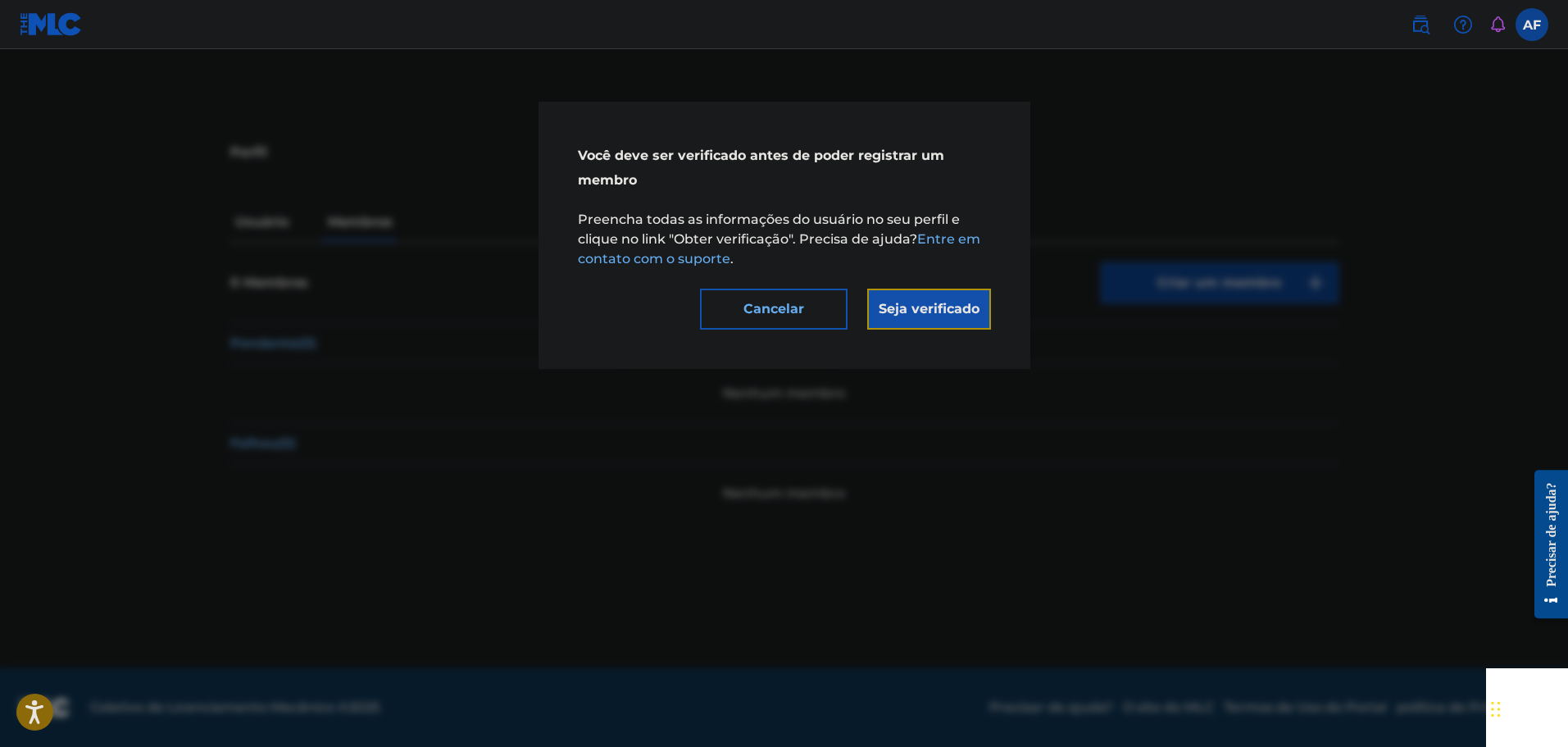
click at [887, 302] on font "Seja verificado" at bounding box center [928, 308] width 101 height 16
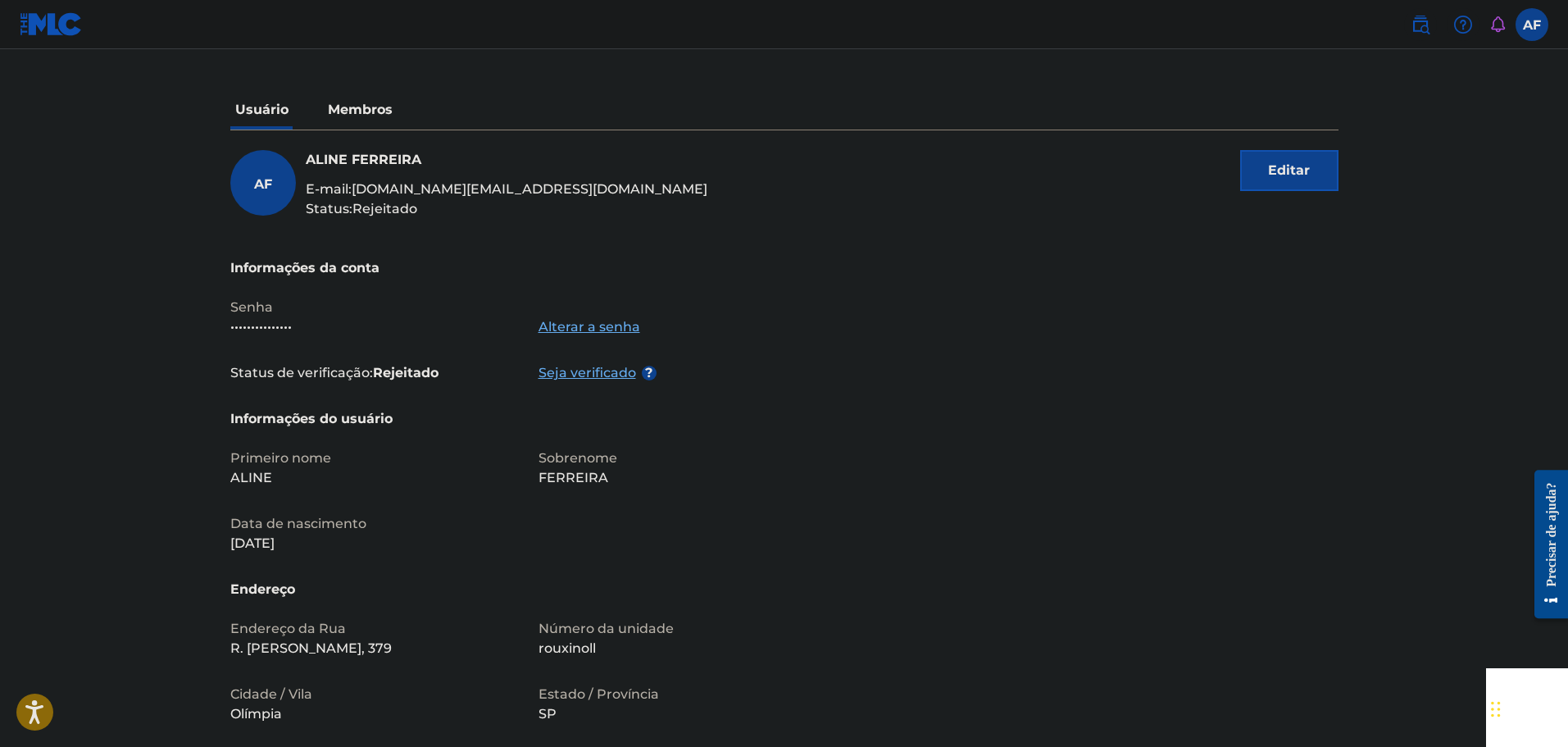
scroll to position [77, 0]
